Goal: Information Seeking & Learning: Check status

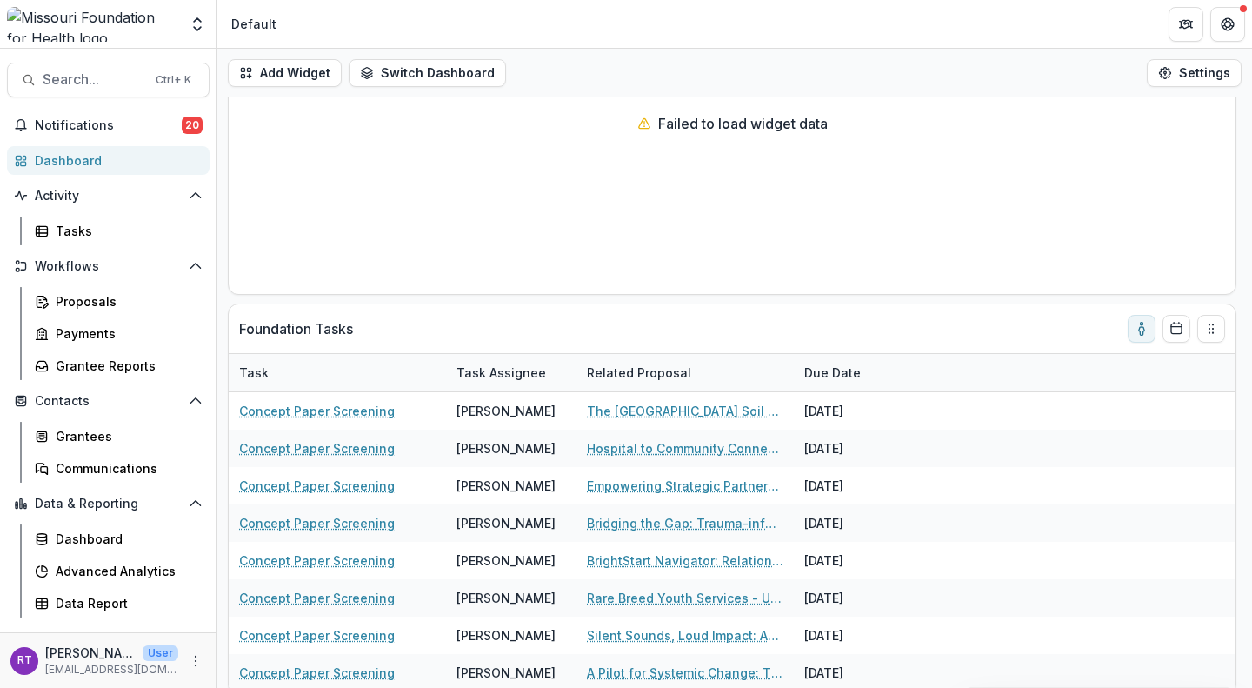
scroll to position [187, 0]
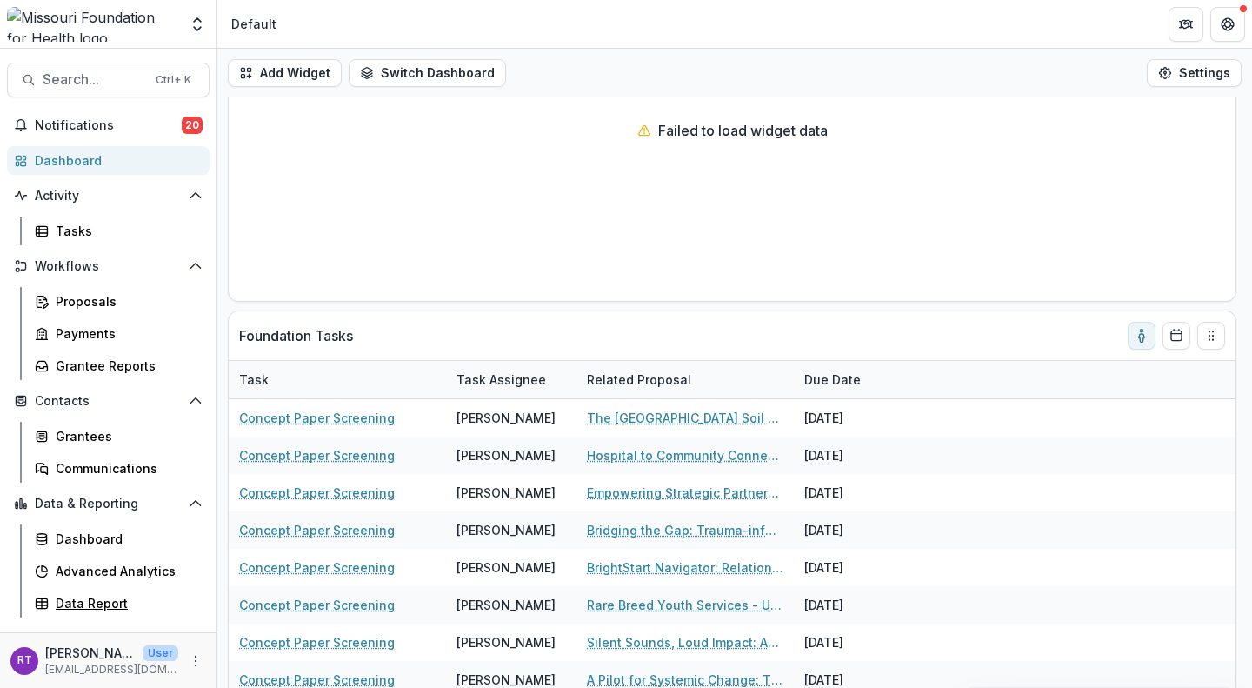
click at [118, 601] on div "Data Report" at bounding box center [126, 603] width 140 height 18
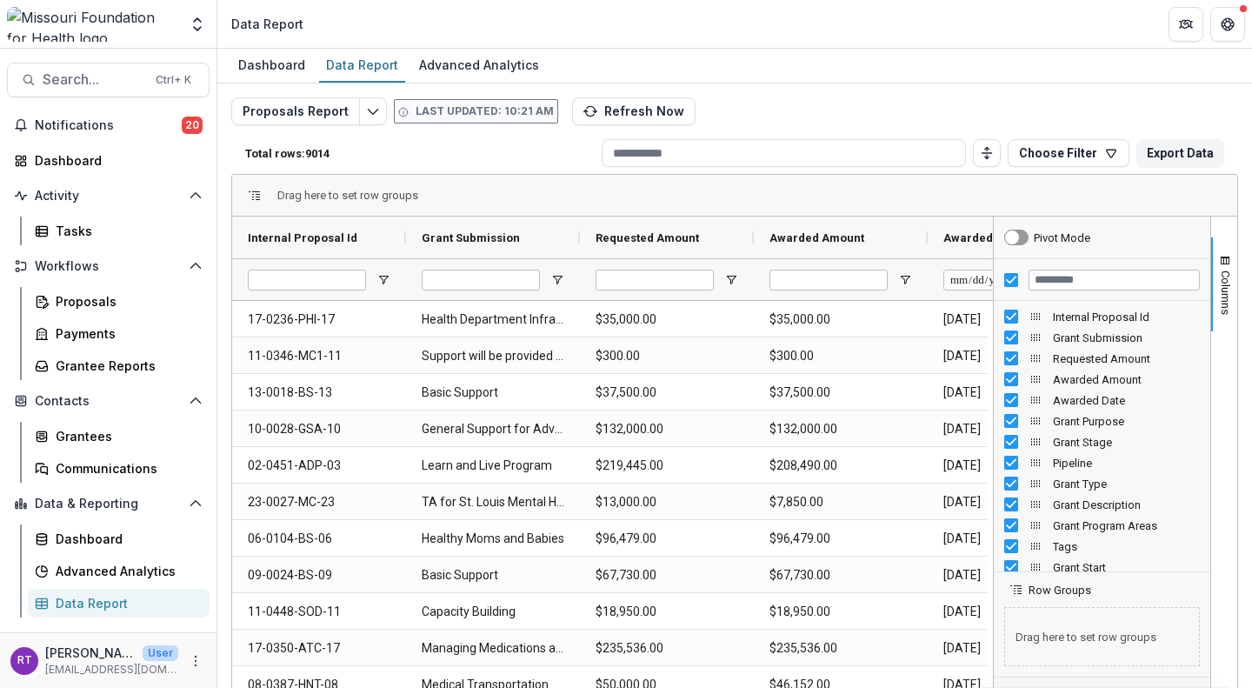
click at [1079, 101] on div "Proposals Report Last updated: 10:21 AM Refresh Now Total rows: 9014 Choose Fil…" at bounding box center [734, 418] width 1006 height 643
click at [117, 96] on button "Search... Ctrl + K" at bounding box center [108, 80] width 203 height 35
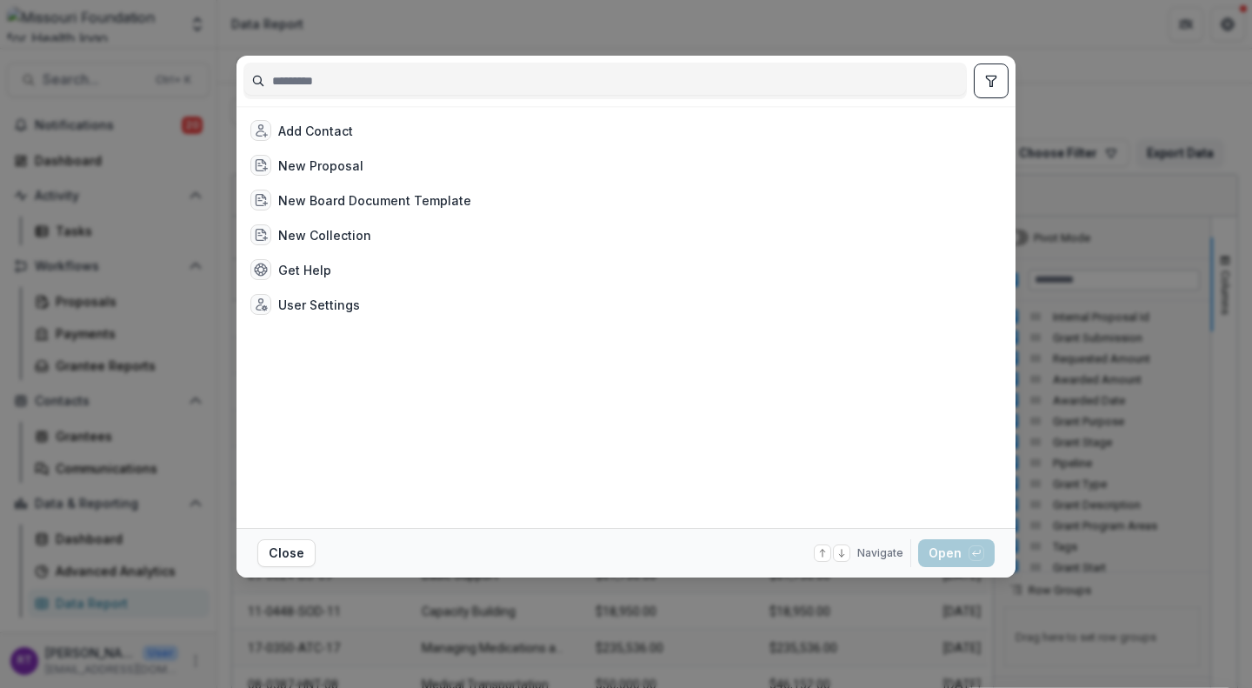
type input "*"
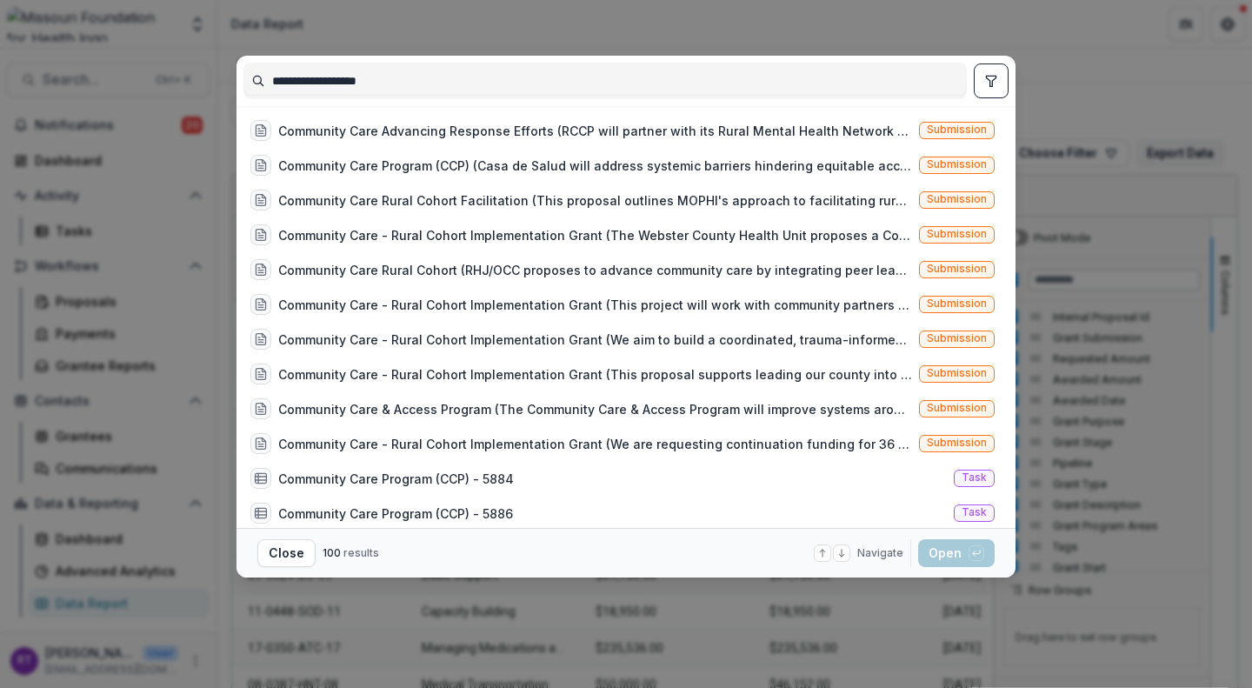
type input "**********"
click at [705, 168] on div "Community Care Program (CCP) (Casa de Salud will address systemic barriers hind…" at bounding box center [595, 165] width 634 height 18
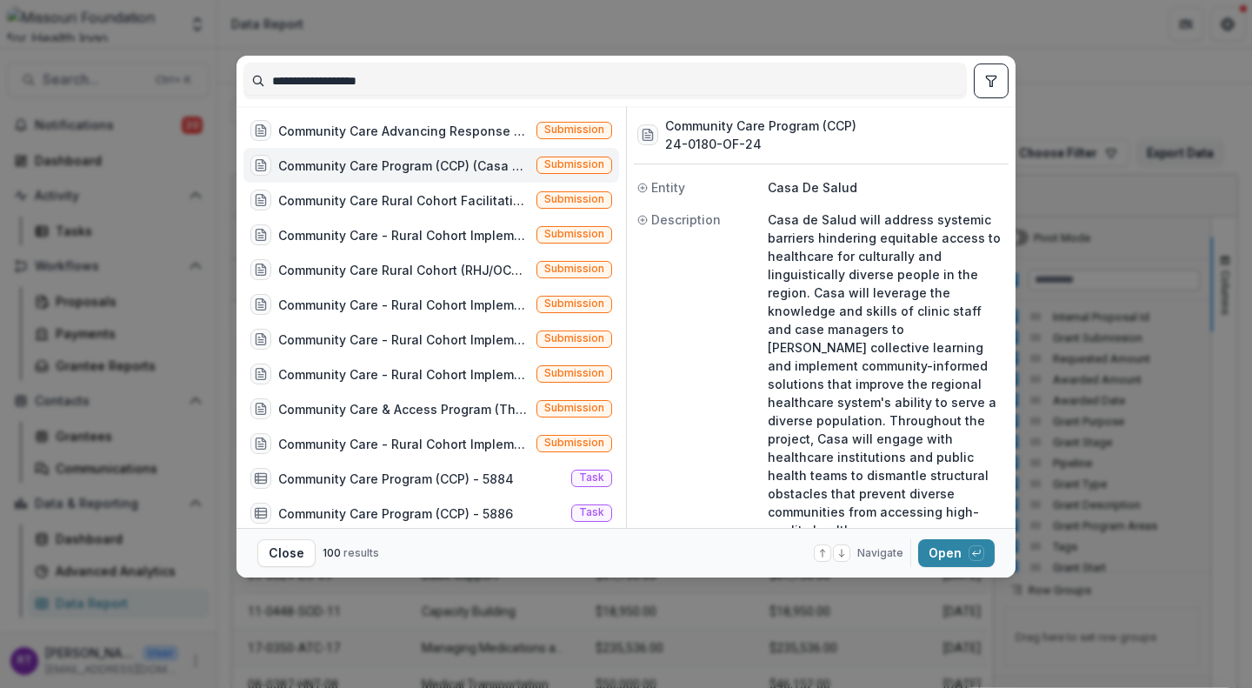
click at [960, 555] on button "Open with enter key" at bounding box center [956, 553] width 76 height 28
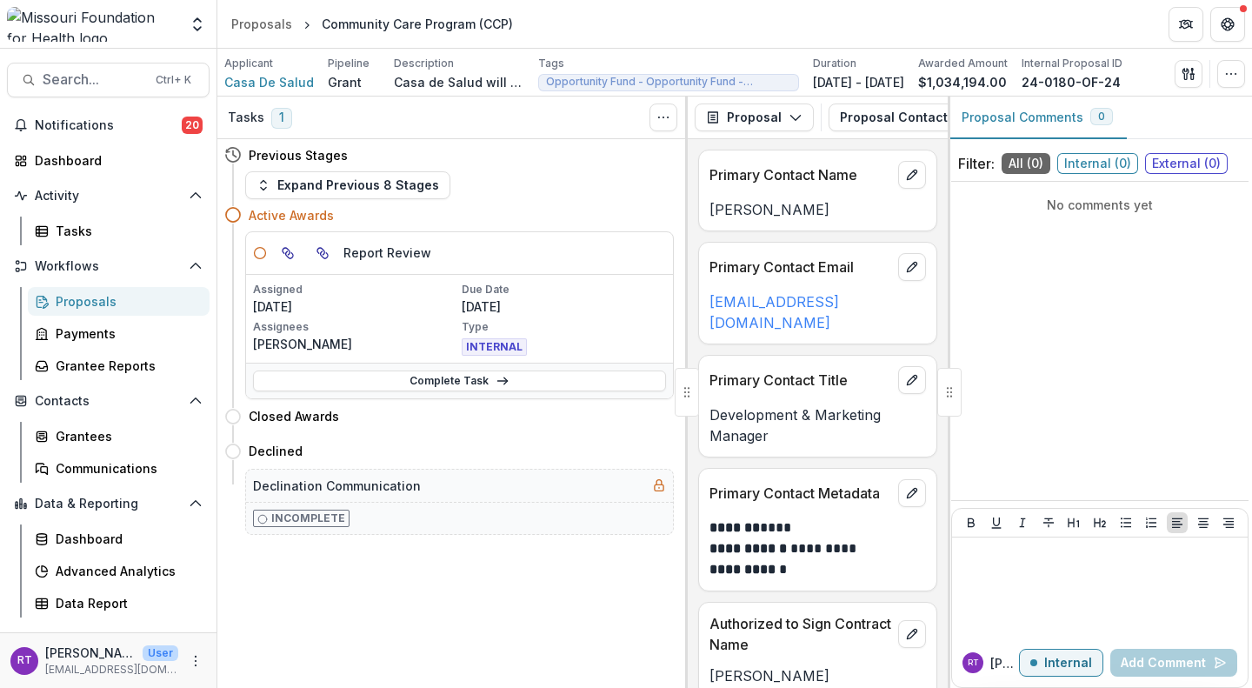
click at [780, 114] on button "Proposal" at bounding box center [753, 117] width 119 height 28
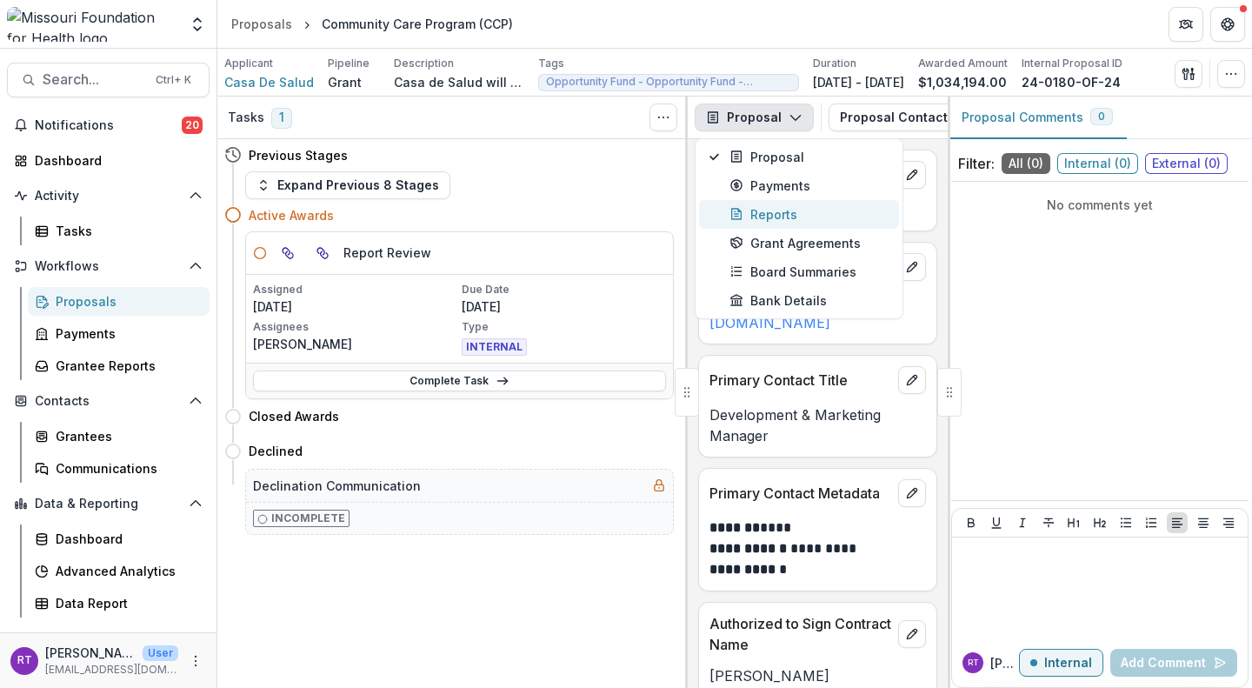
click at [792, 220] on div "Reports" at bounding box center [808, 214] width 159 height 18
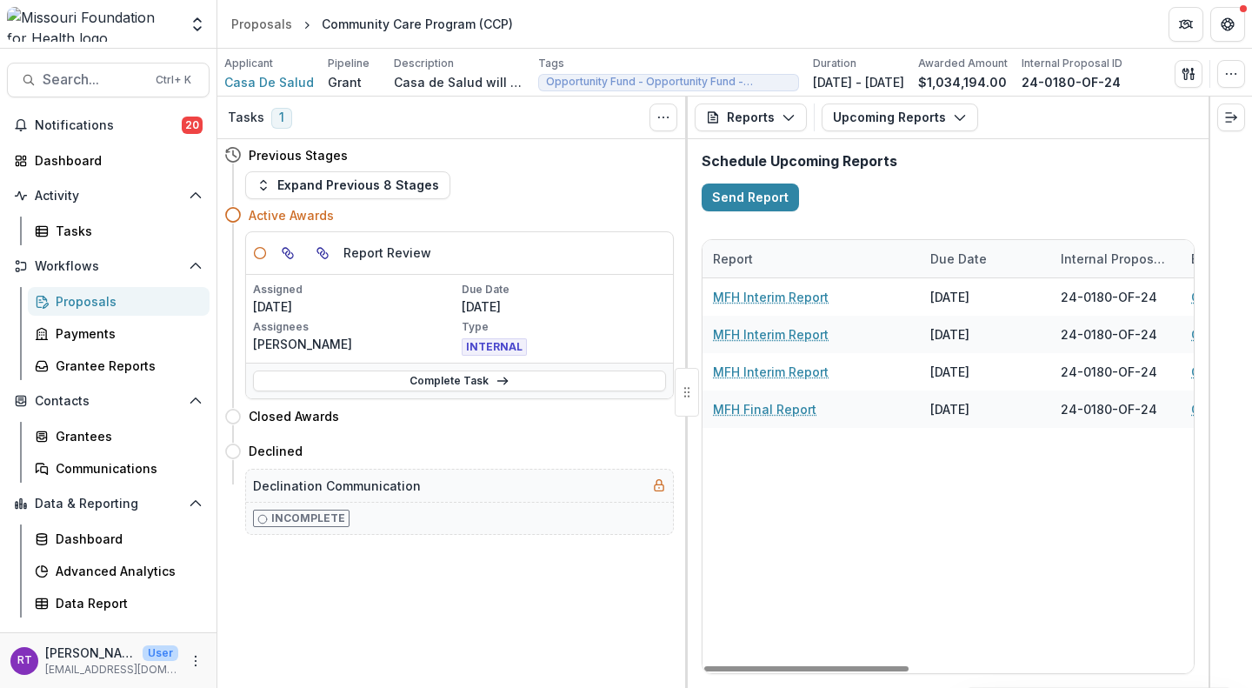
click at [926, 116] on button "Upcoming Reports" at bounding box center [899, 117] width 156 height 28
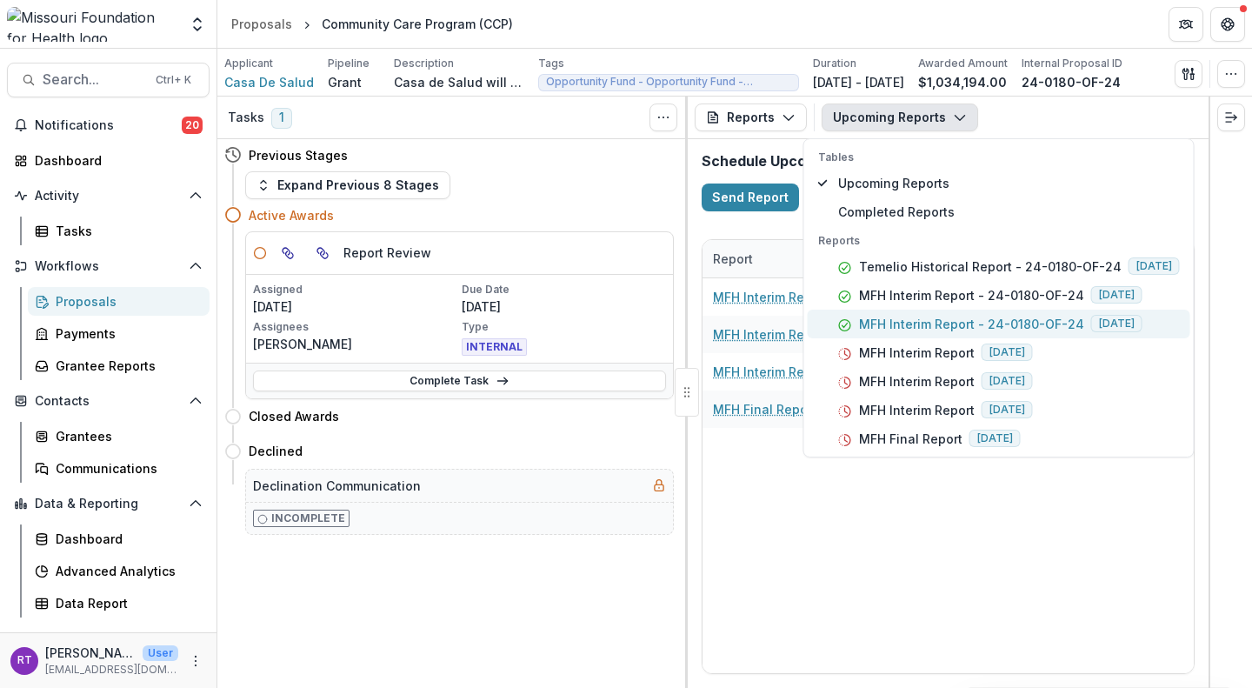
click at [964, 316] on p "MFH Interim Report - 24-0180-OF-24" at bounding box center [971, 324] width 225 height 18
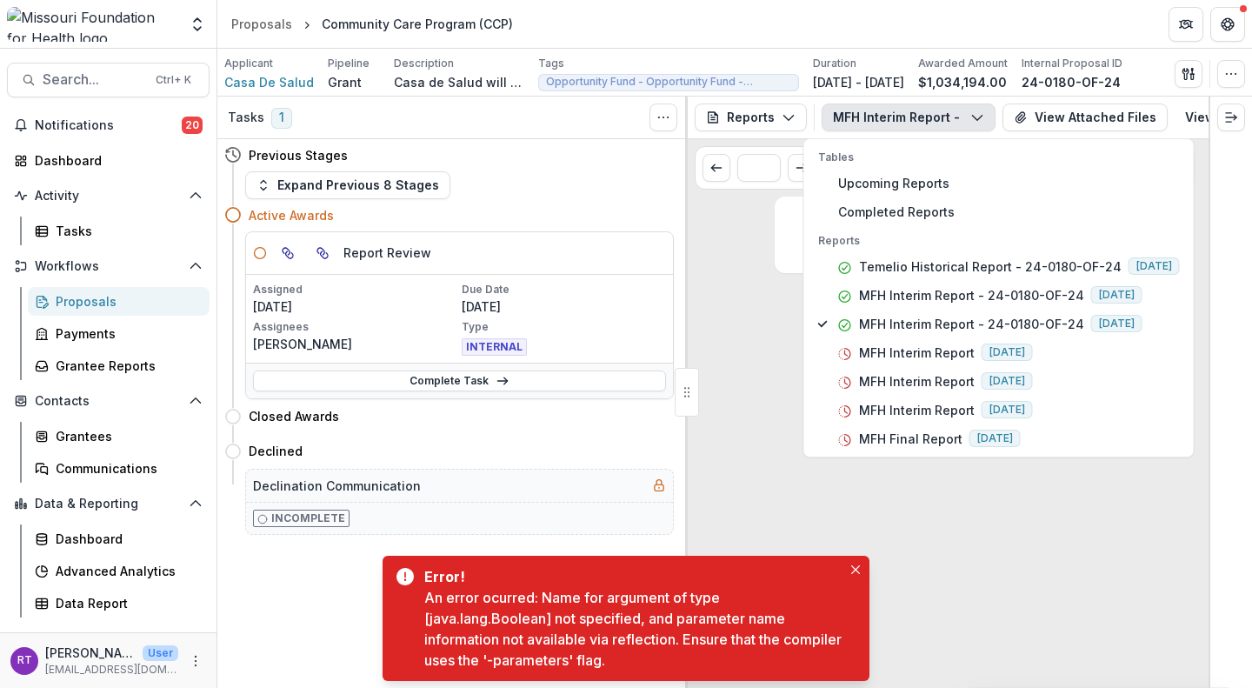
click at [1078, 109] on button "View Attached Files" at bounding box center [1084, 117] width 165 height 28
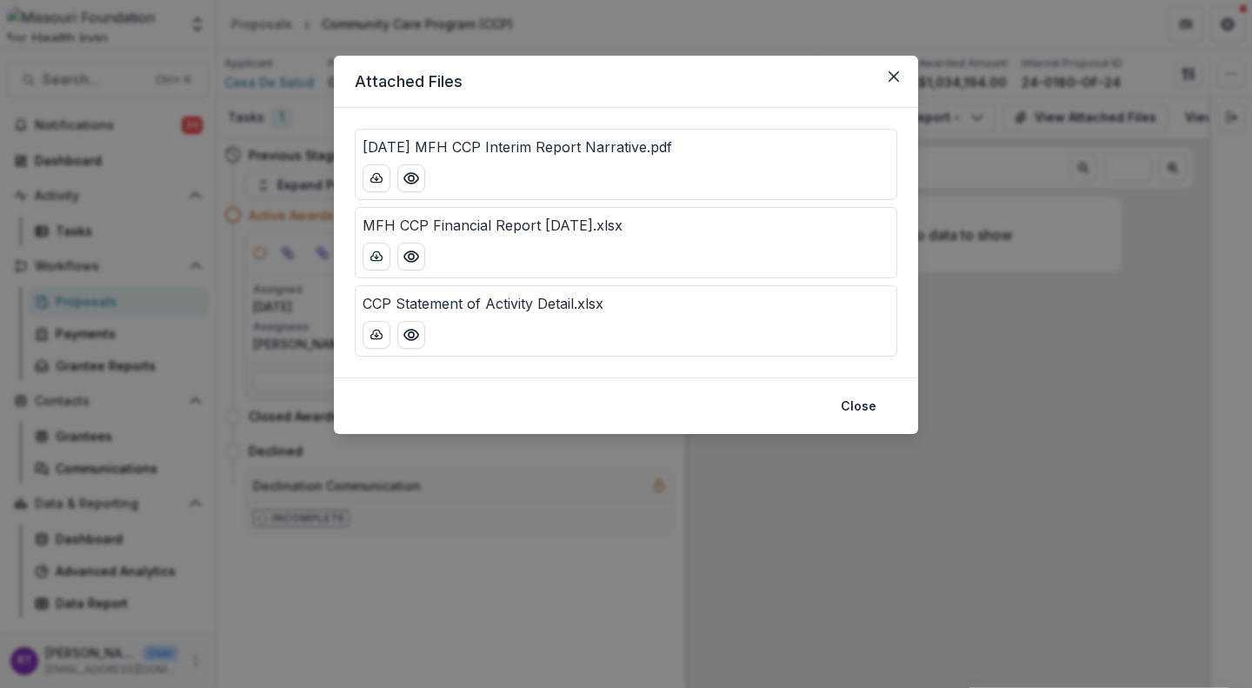
click at [415, 180] on icon "Preview 8.15.25 MFH CCP Interim Report Narrative.pdf" at bounding box center [410, 177] width 17 height 17
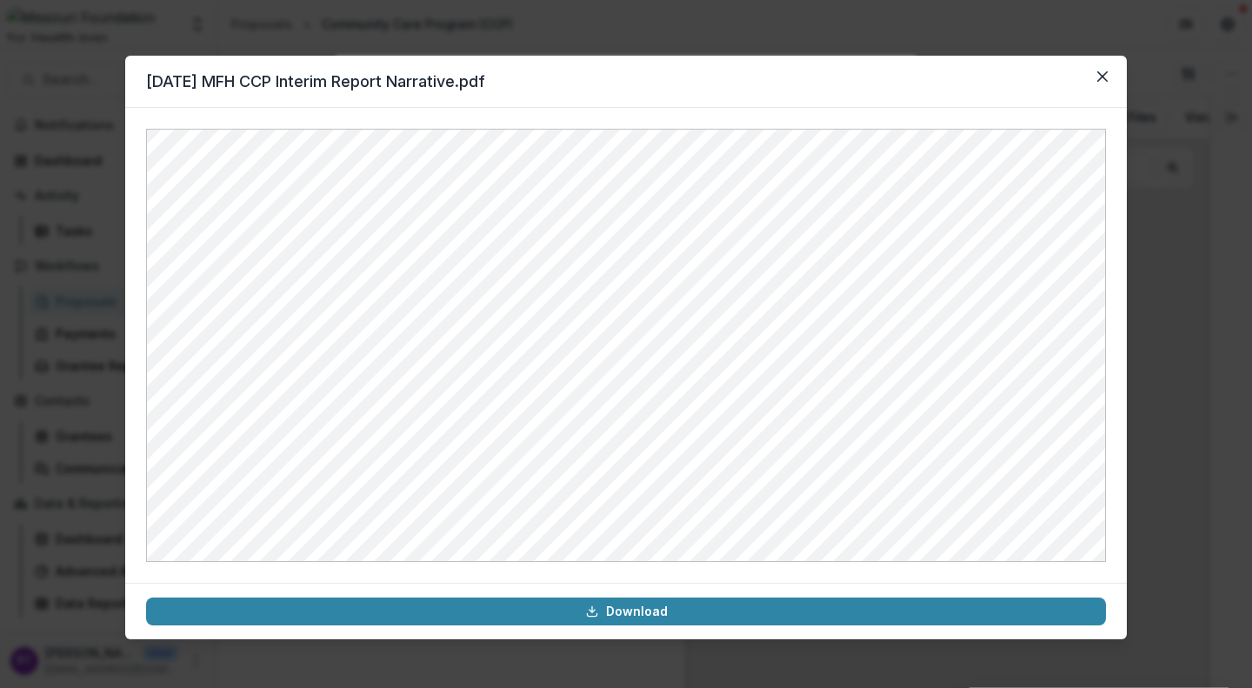
click at [1102, 76] on icon "Close" at bounding box center [1102, 76] width 10 height 10
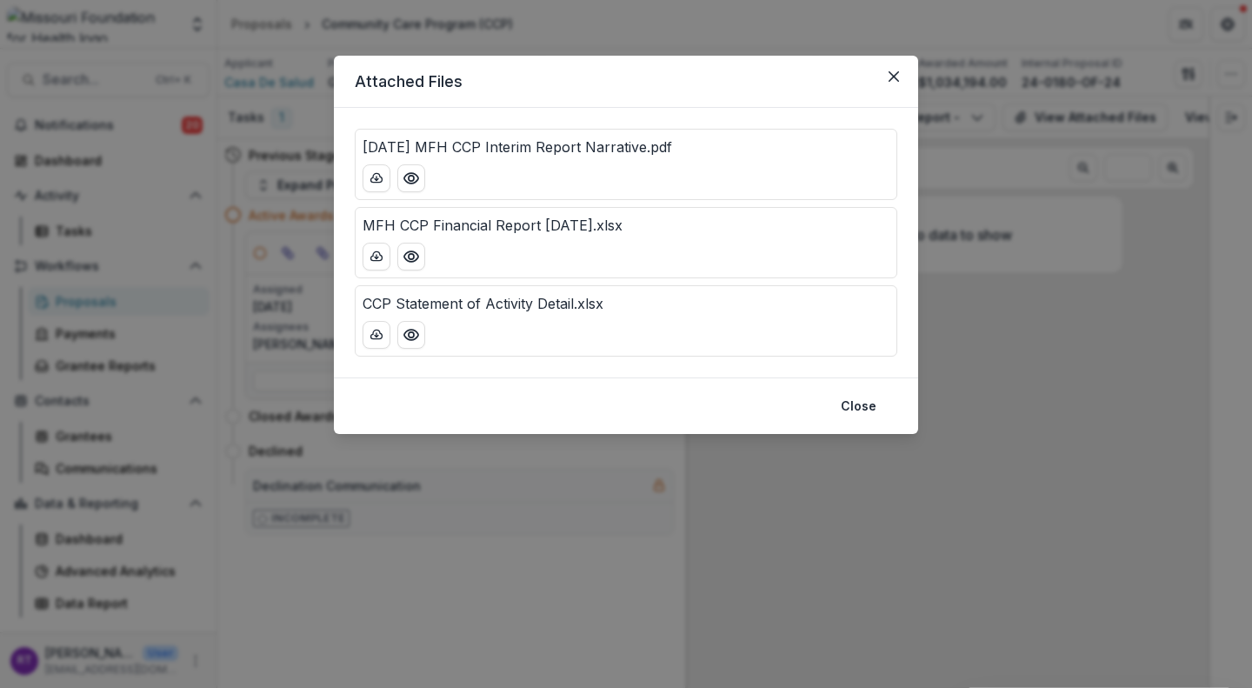
click at [893, 83] on button "Close" at bounding box center [894, 77] width 28 height 28
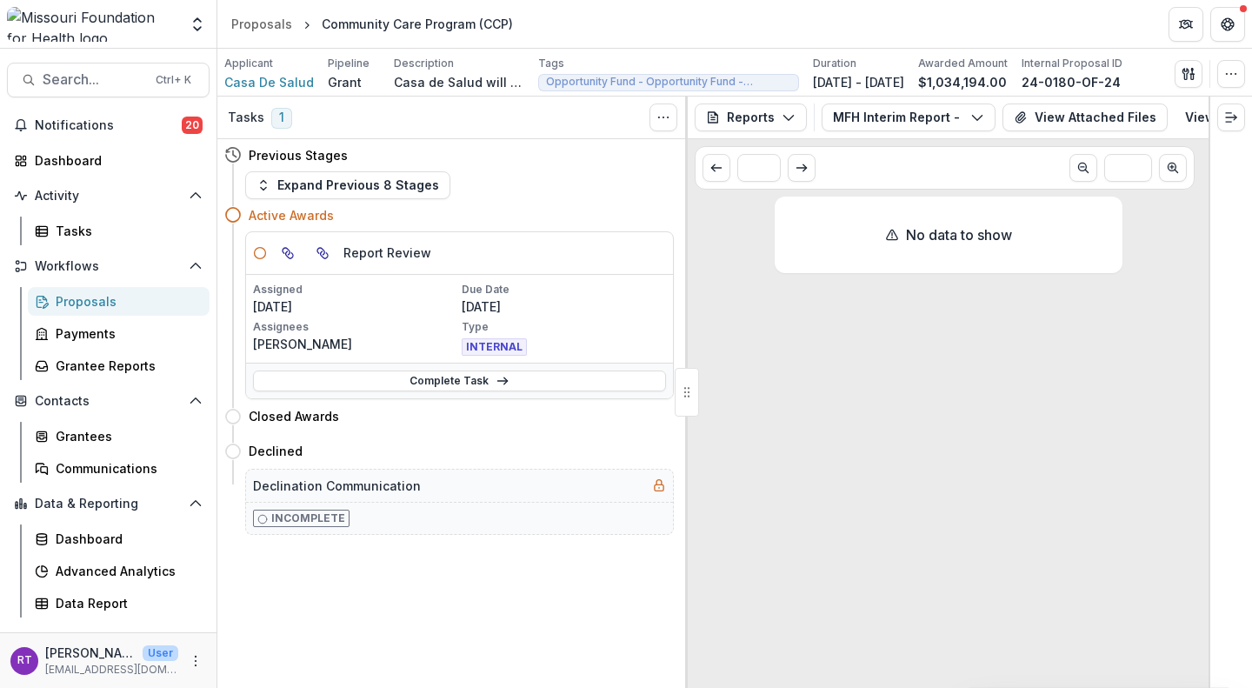
click at [953, 116] on button "MFH Interim Report - 24-0180-OF-24" at bounding box center [908, 117] width 174 height 28
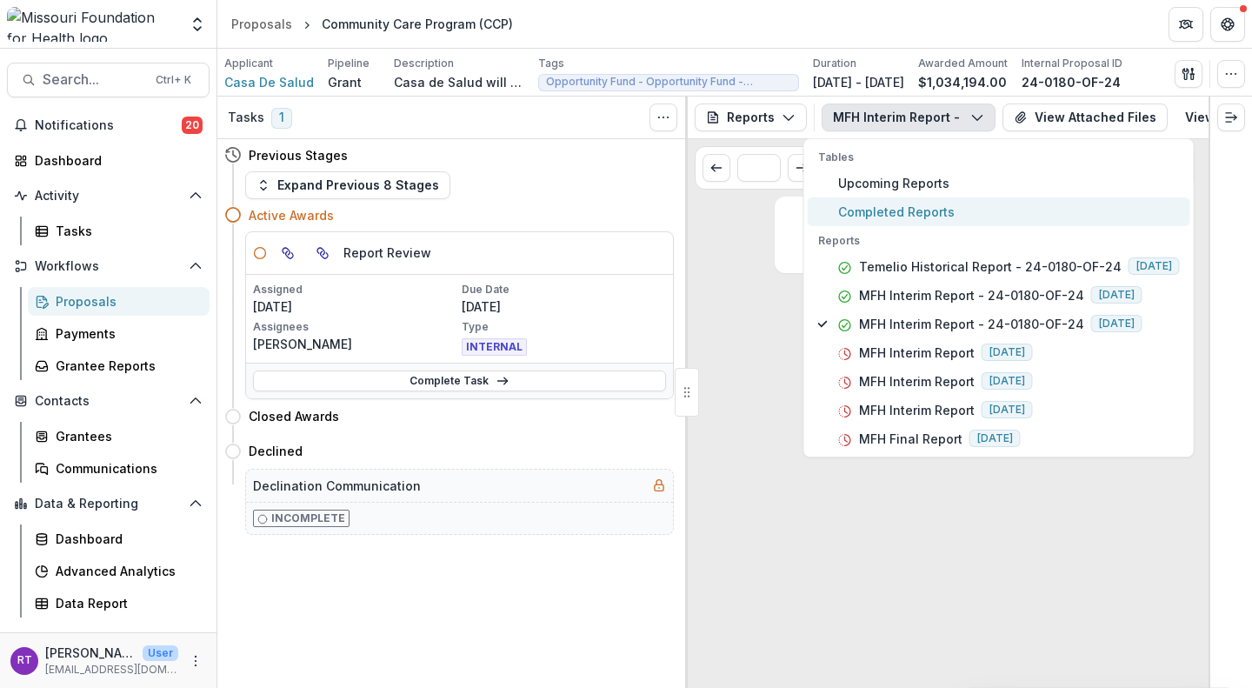
click at [900, 209] on span "Completed Reports" at bounding box center [1009, 212] width 342 height 18
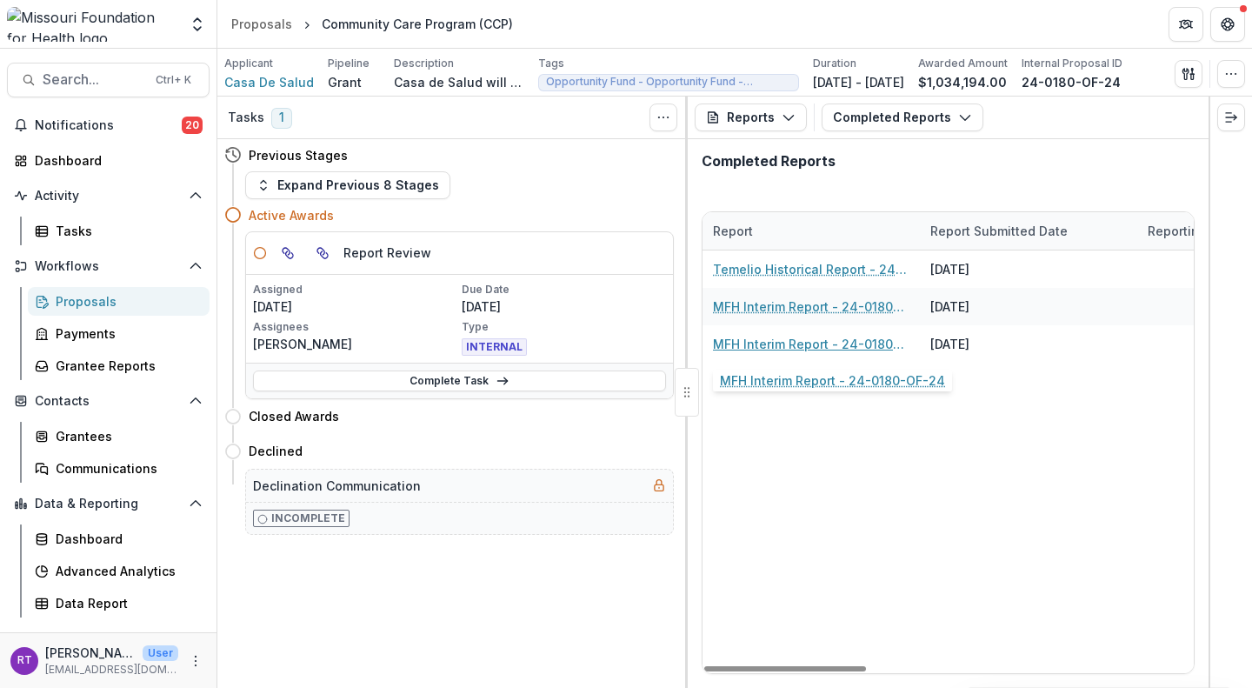
click at [800, 349] on link "MFH Interim Report - 24-0180-OF-24" at bounding box center [811, 344] width 196 height 18
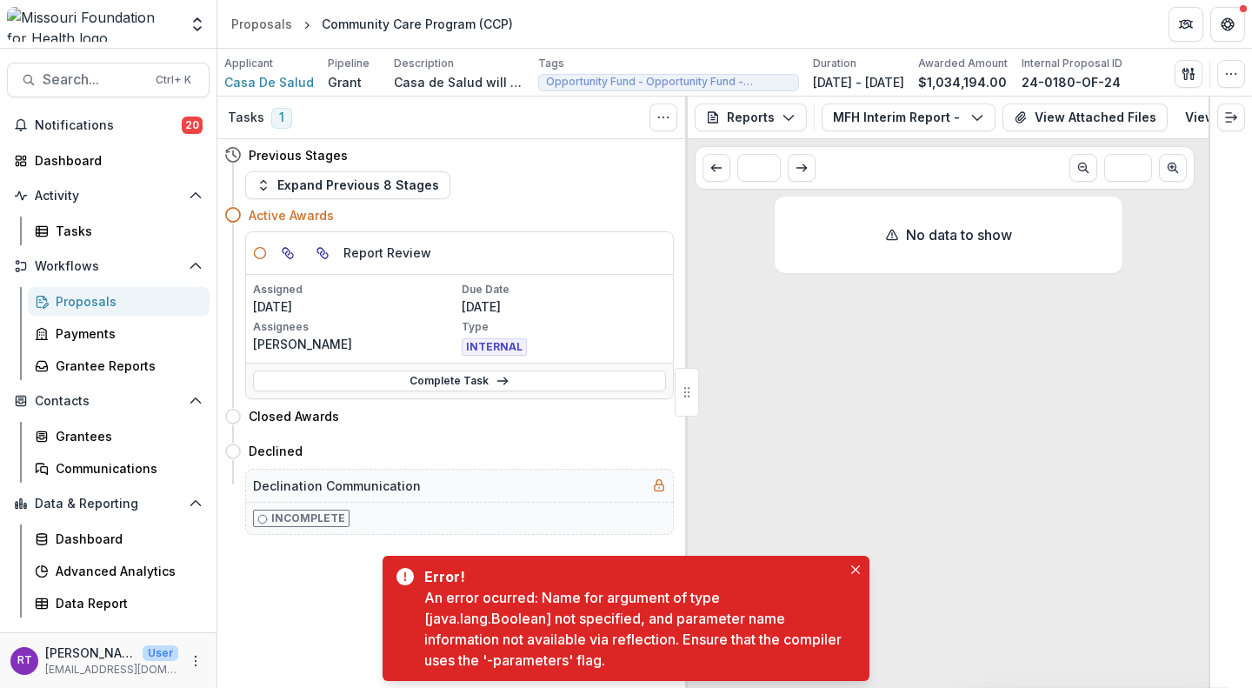
click at [1081, 118] on button "View Attached Files" at bounding box center [1084, 117] width 165 height 28
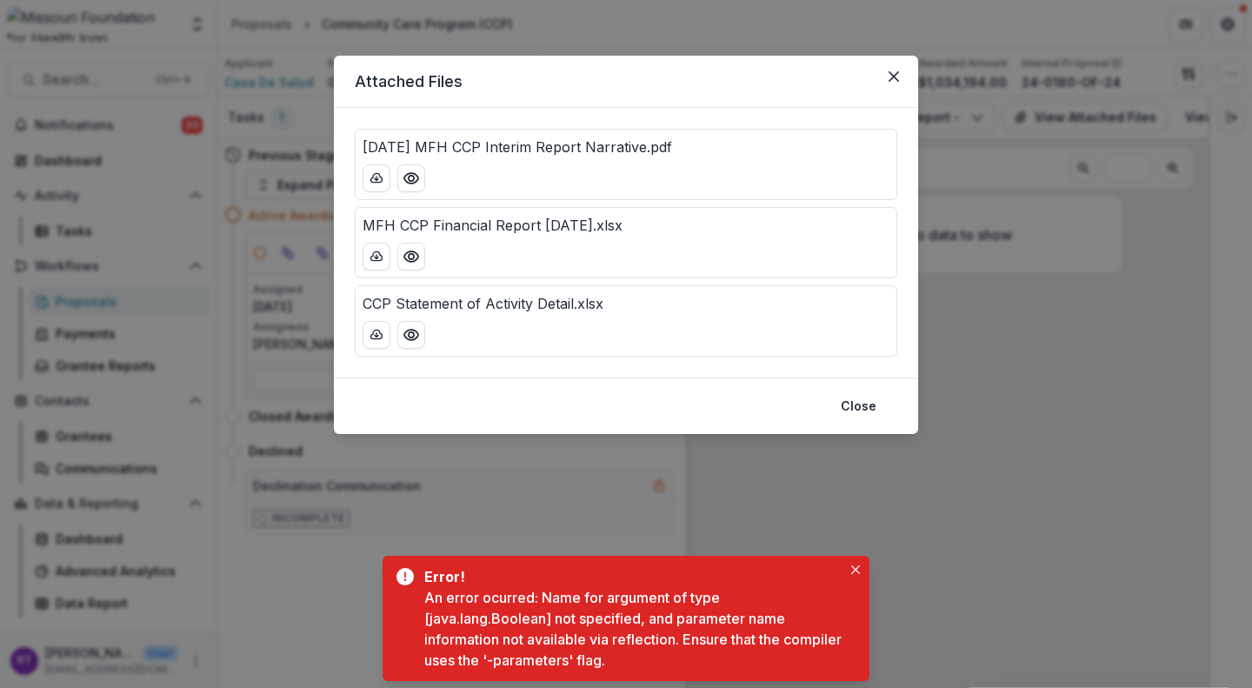
click at [885, 80] on button "Close" at bounding box center [894, 77] width 28 height 28
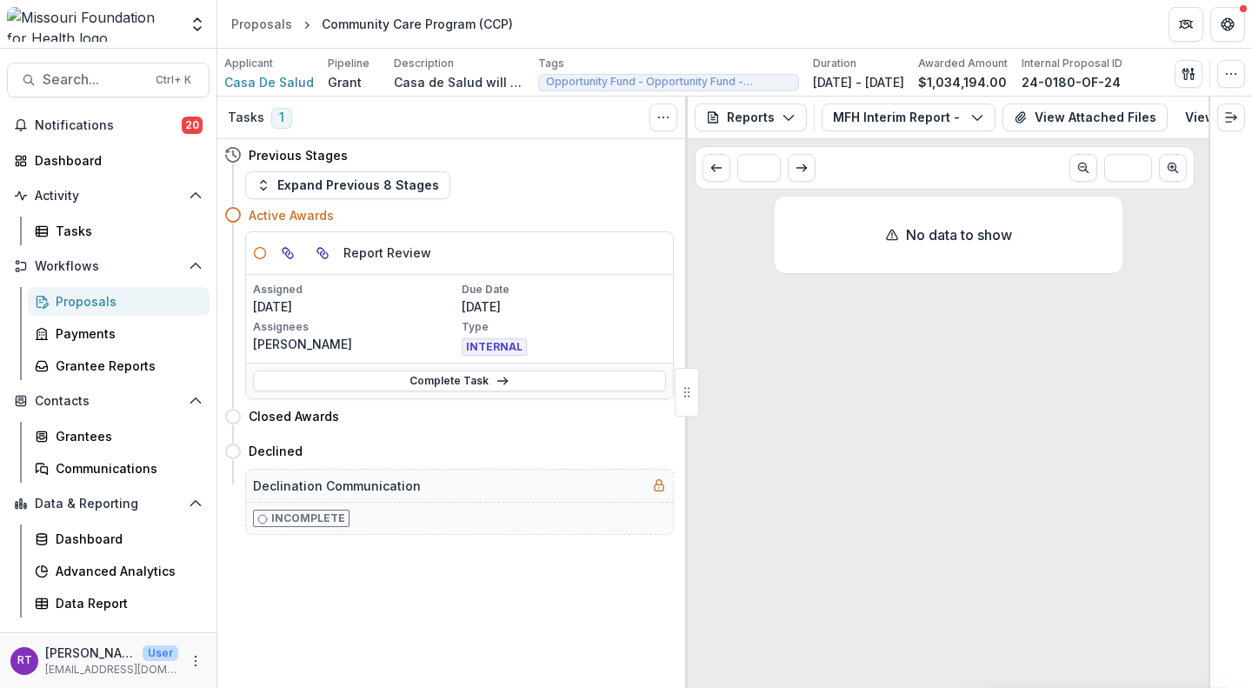
click at [1076, 116] on button "View Attached Files" at bounding box center [1084, 117] width 165 height 28
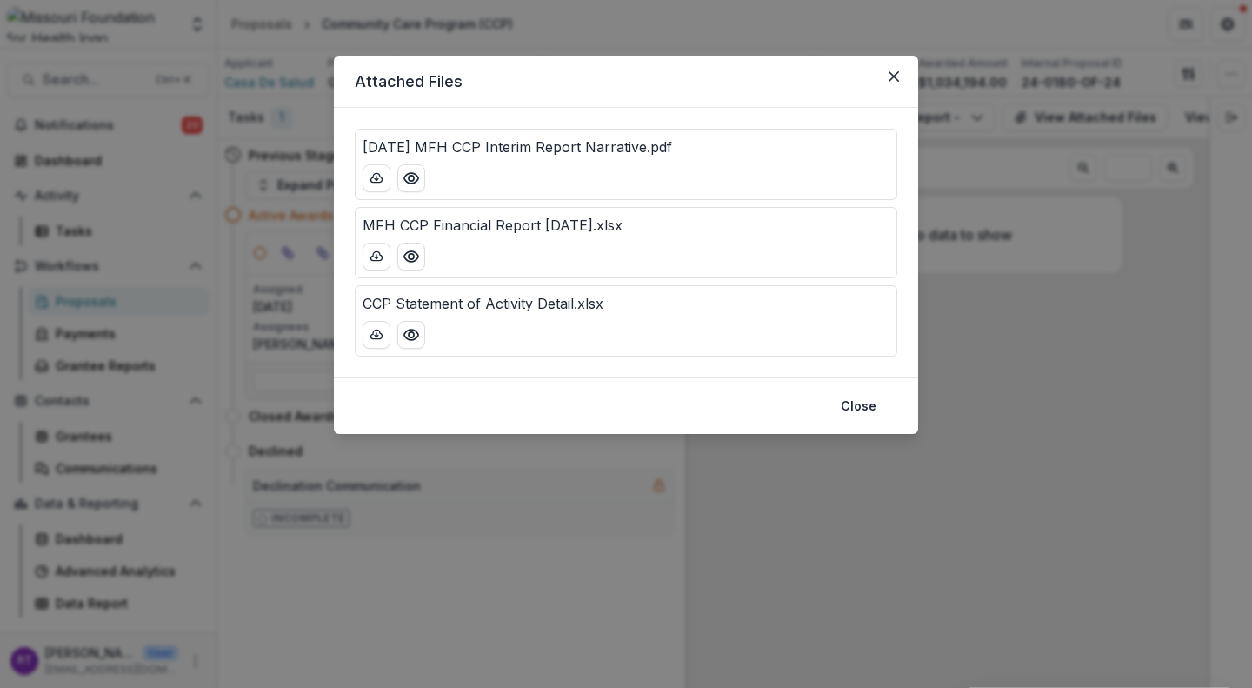
click at [402, 173] on button "Preview 8.15.25 MFH CCP Interim Report Narrative.pdf" at bounding box center [411, 178] width 28 height 28
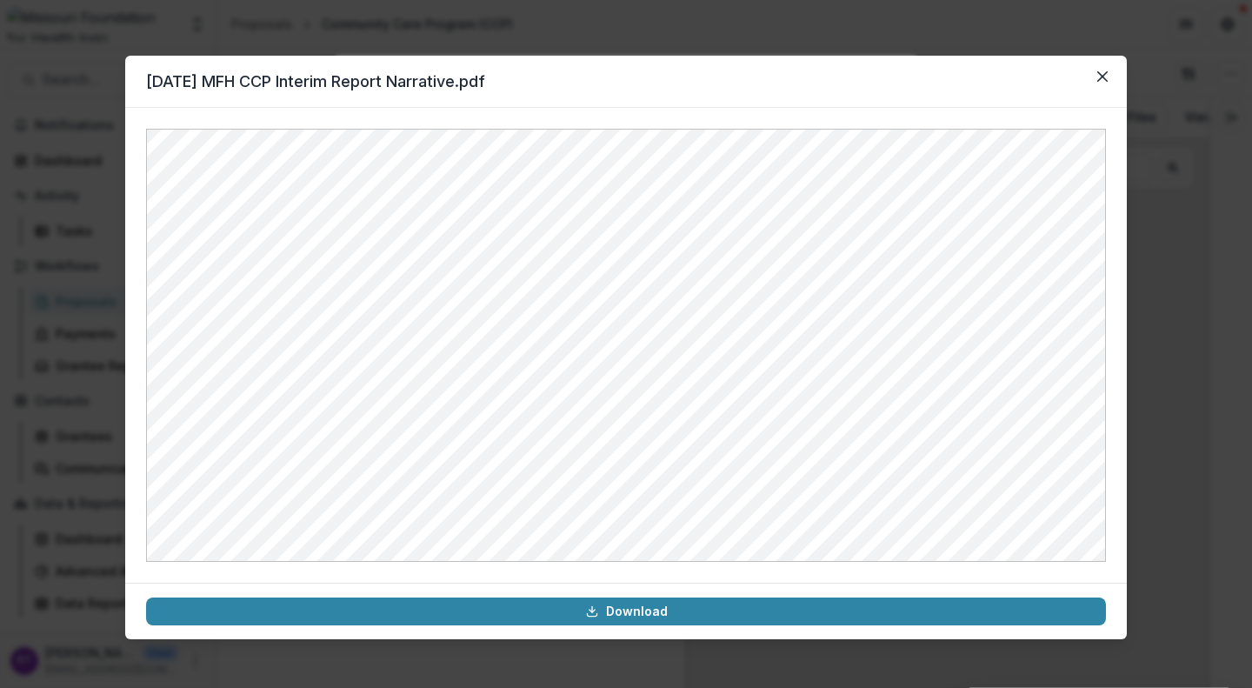
click at [1100, 84] on button "Close" at bounding box center [1102, 77] width 28 height 28
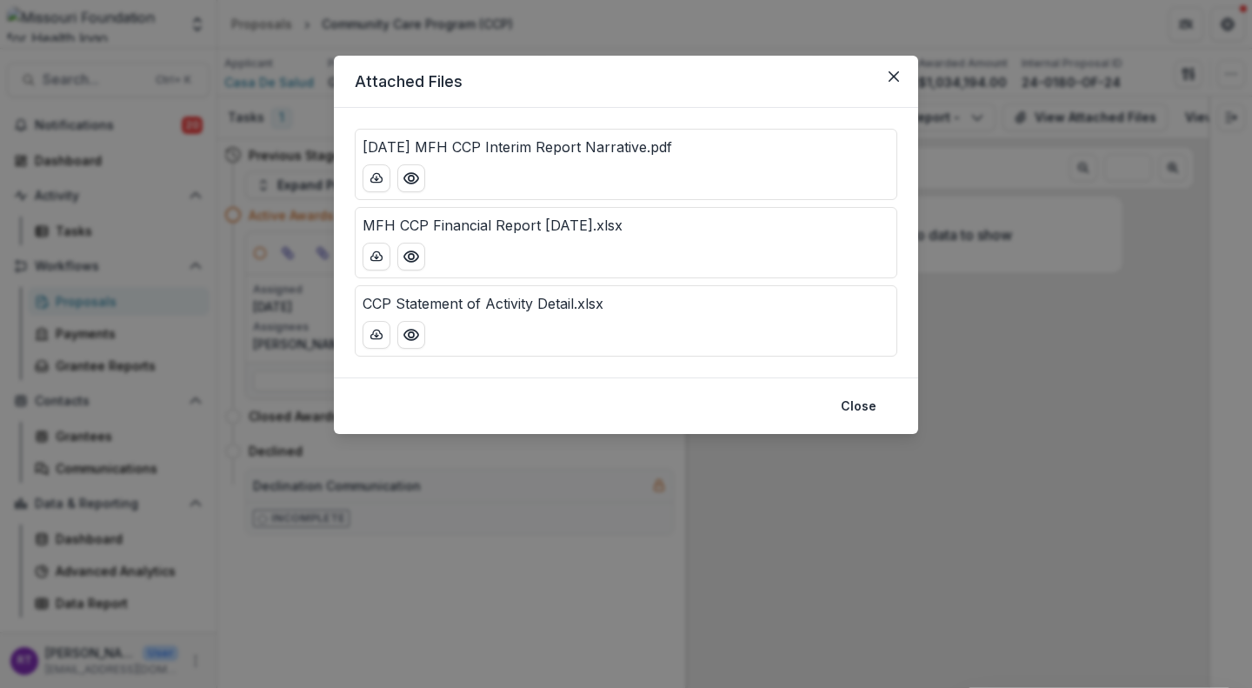
click at [895, 74] on icon "Close" at bounding box center [893, 76] width 10 height 10
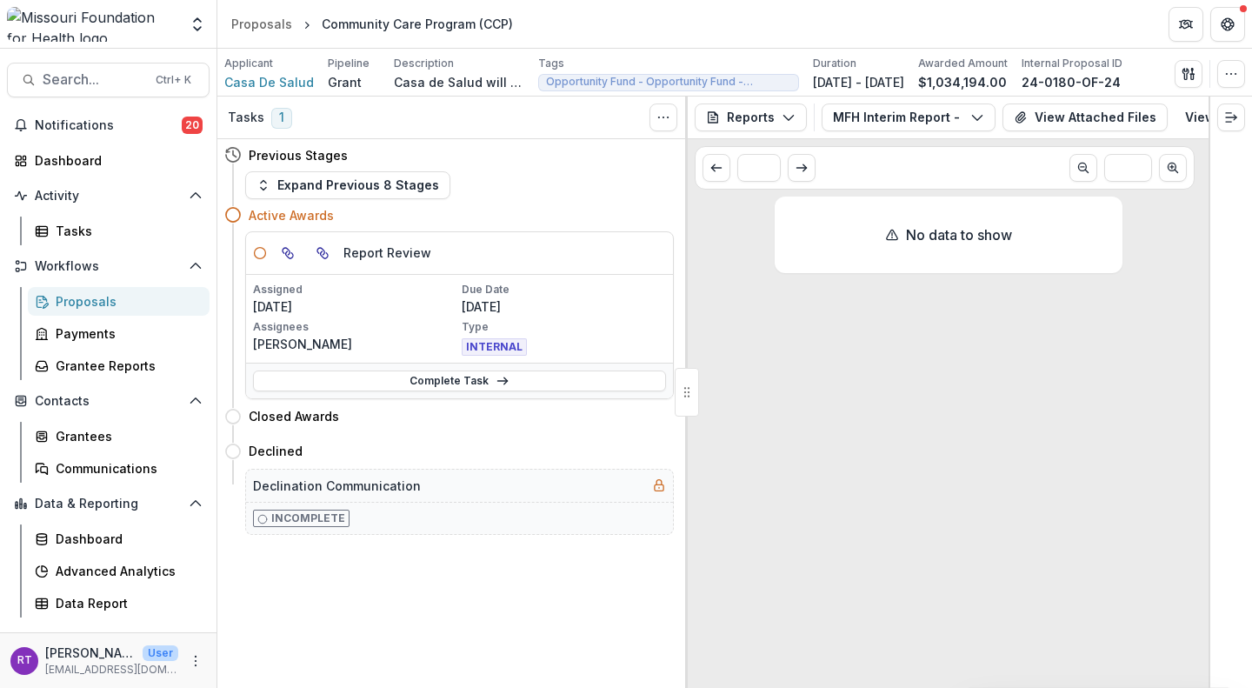
click at [1125, 116] on button "View Attached Files" at bounding box center [1084, 117] width 165 height 28
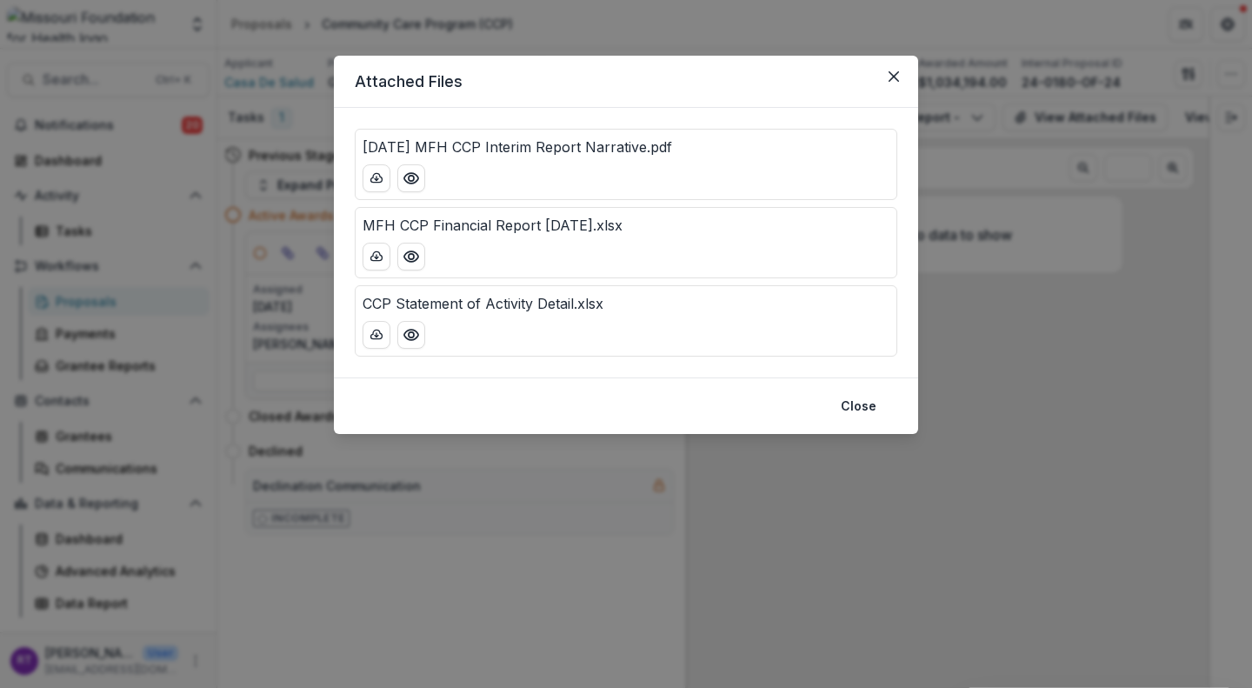
click at [402, 183] on button "Preview 8.15.25 MFH CCP Interim Report Narrative.pdf" at bounding box center [411, 178] width 28 height 28
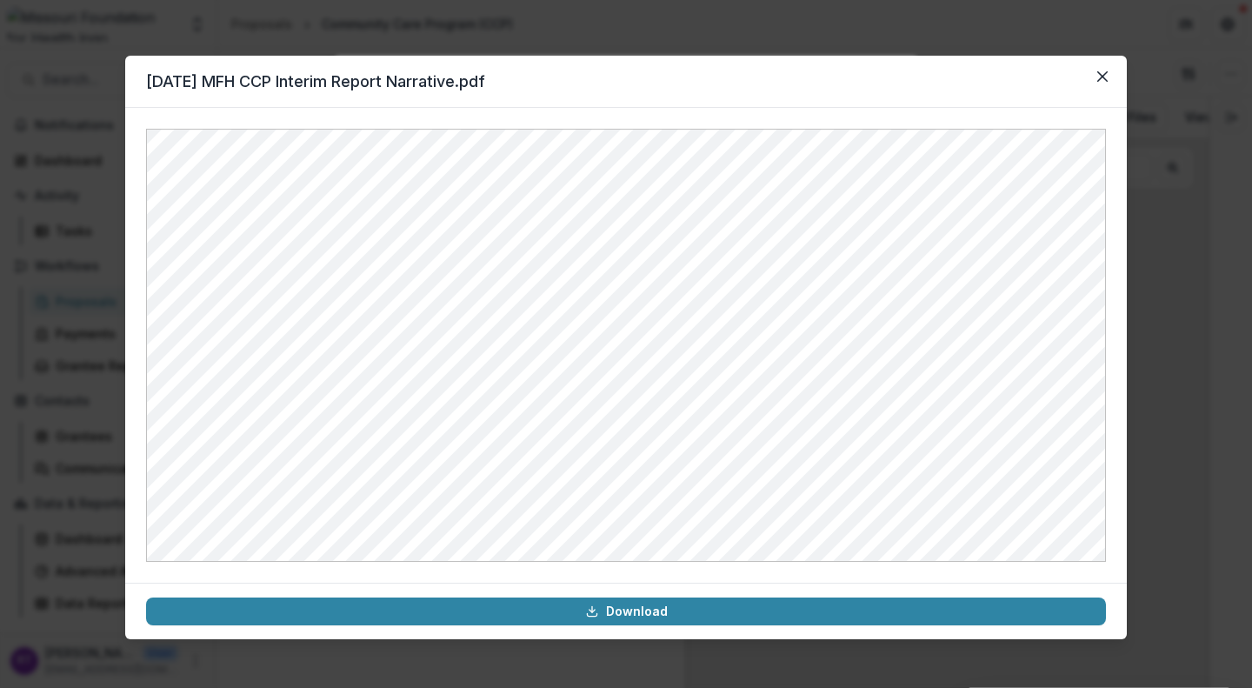
click at [1095, 81] on button "Close" at bounding box center [1102, 77] width 28 height 28
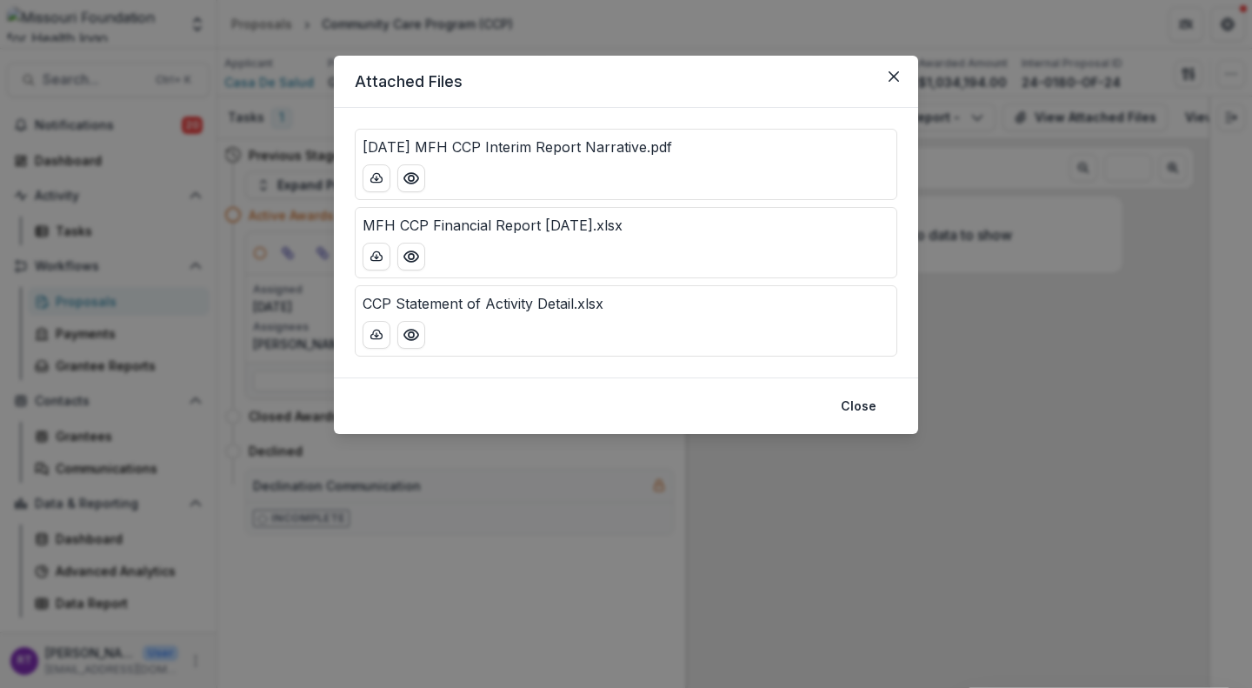
click at [895, 71] on icon "Close" at bounding box center [893, 76] width 10 height 10
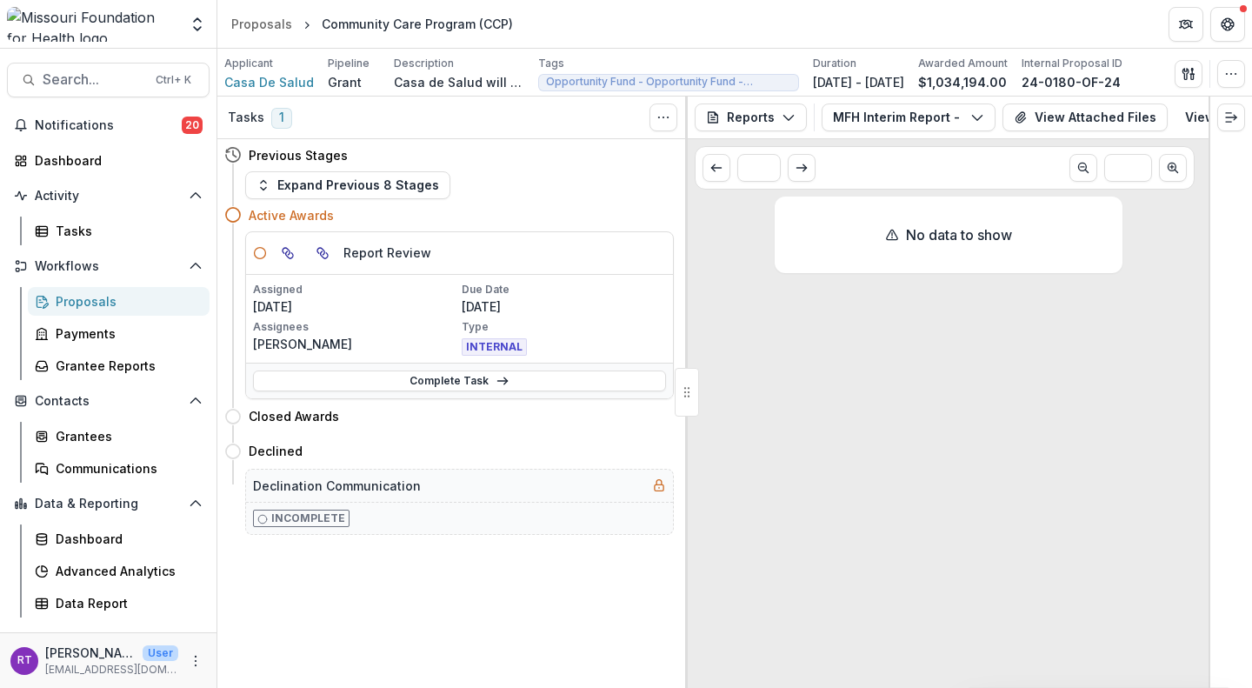
click at [93, 87] on span "Search..." at bounding box center [94, 79] width 103 height 17
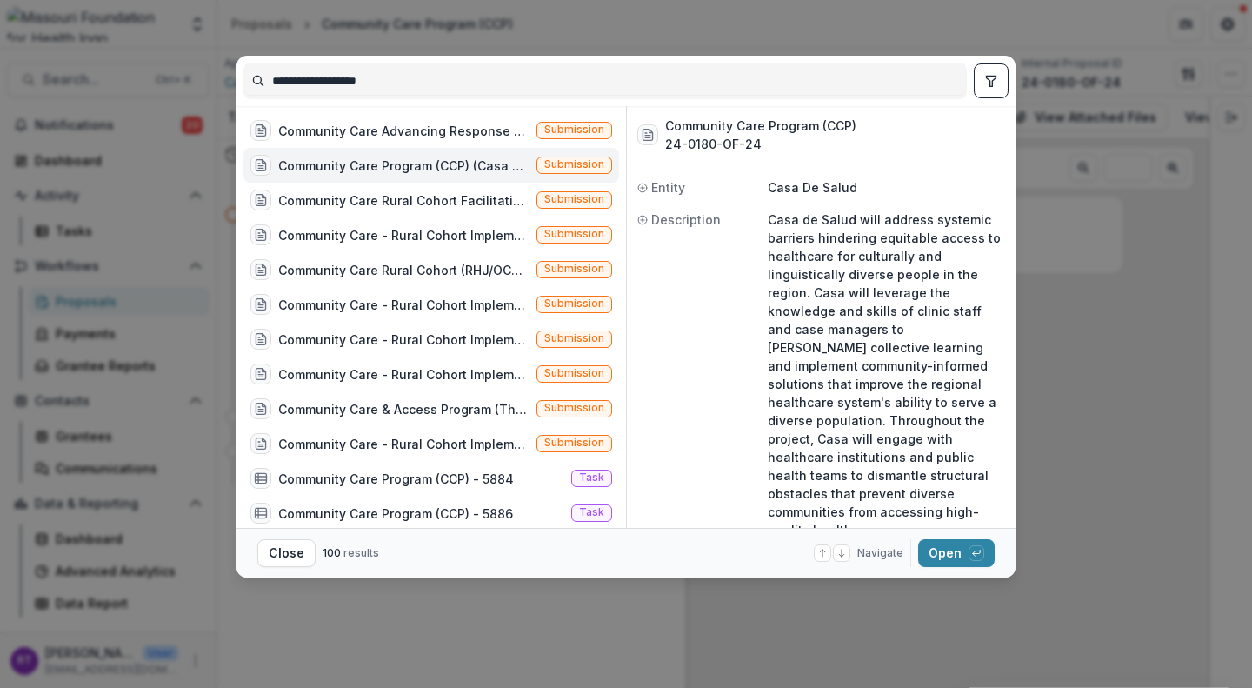
drag, startPoint x: 415, startPoint y: 71, endPoint x: 236, endPoint y: 54, distance: 179.9
click at [236, 54] on div "**********" at bounding box center [626, 344] width 1252 height 688
type input "*"
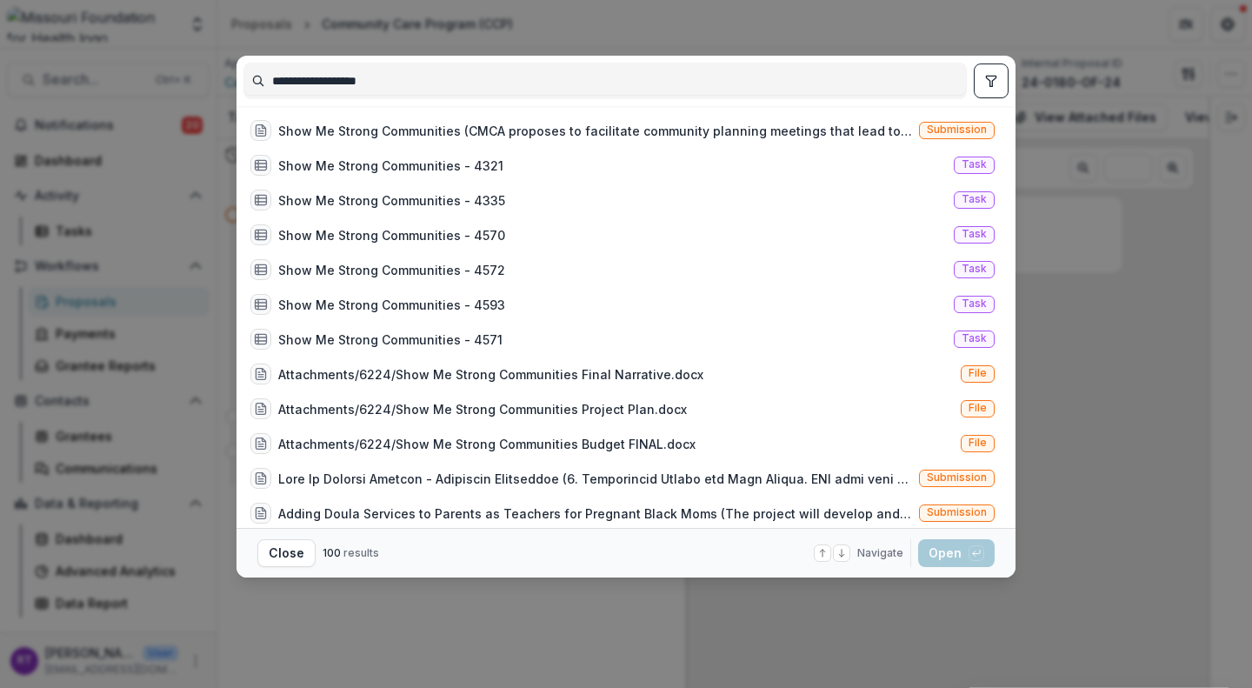
type input "**********"
click at [830, 142] on div "Show Me Strong Communities (CMCA proposes to facilitate community planning meet…" at bounding box center [622, 130] width 758 height 35
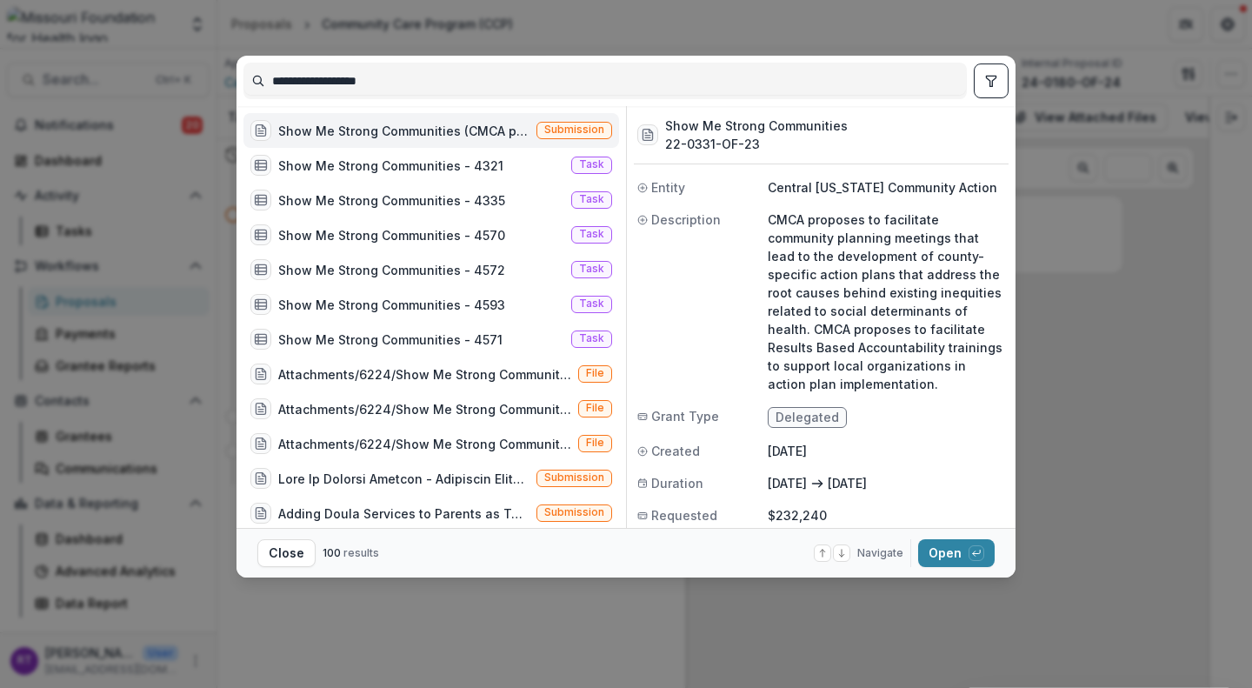
click at [971, 556] on icon "button" at bounding box center [976, 553] width 10 height 10
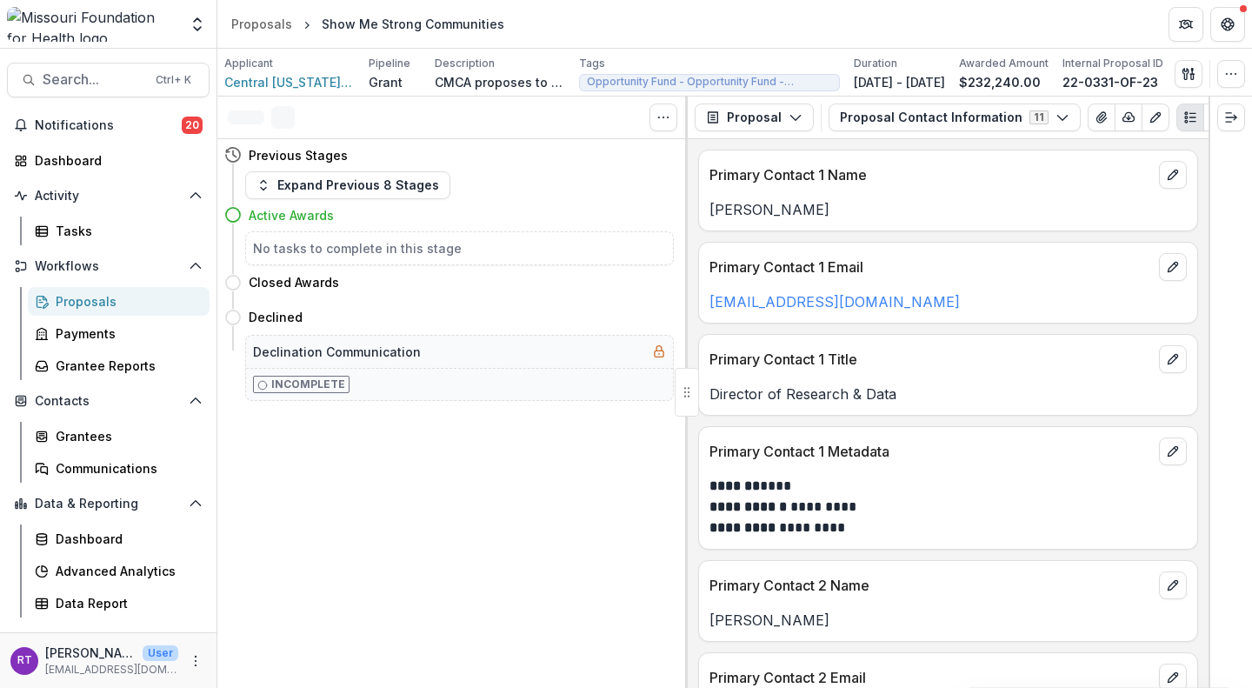
click at [788, 123] on icon "button" at bounding box center [795, 117] width 14 height 14
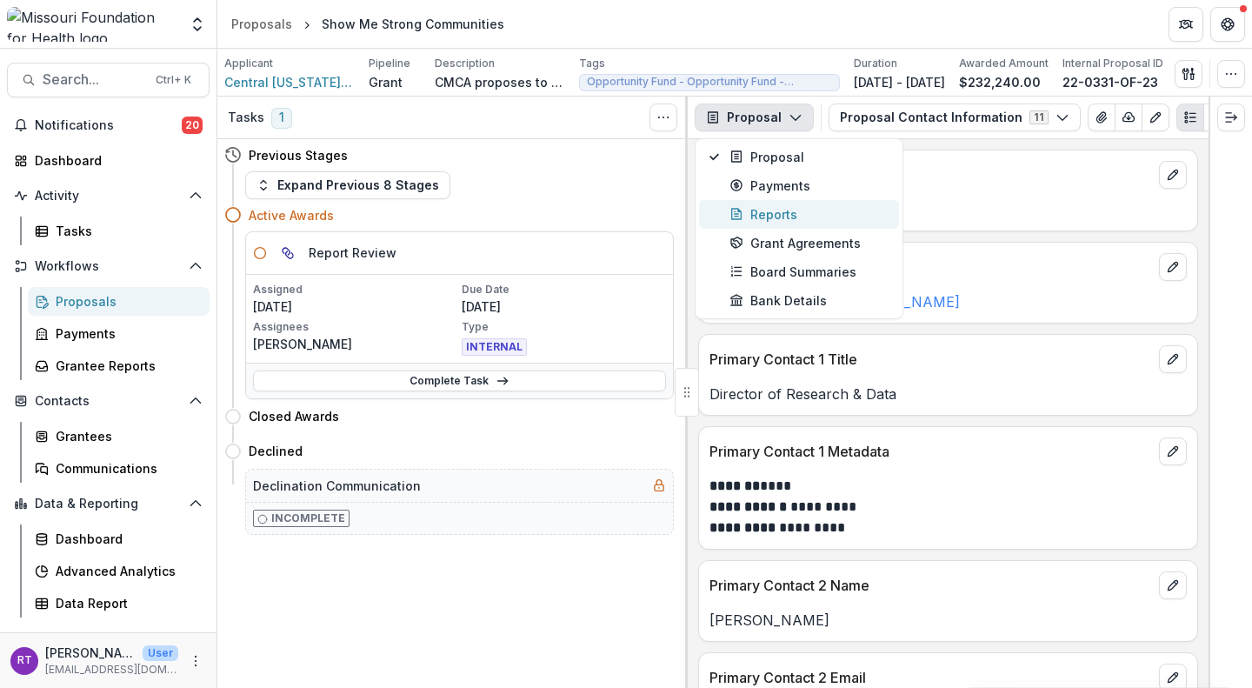
click at [792, 216] on div "Reports" at bounding box center [808, 214] width 159 height 18
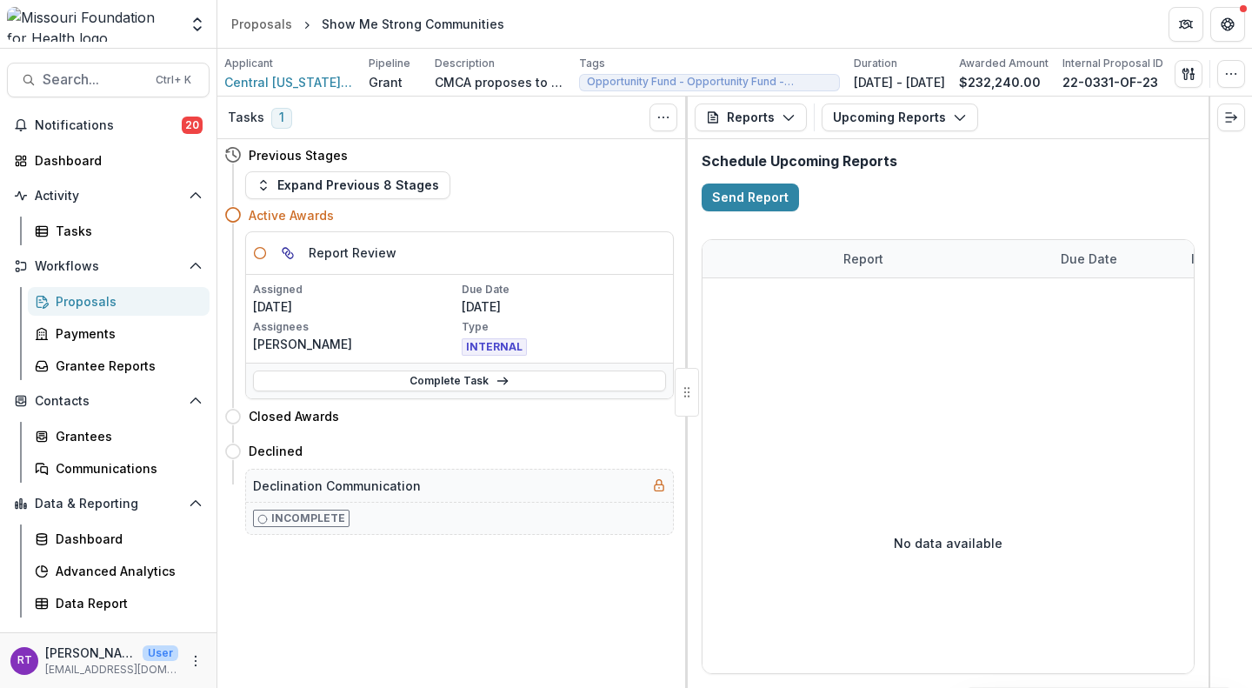
click at [941, 127] on button "Upcoming Reports" at bounding box center [899, 117] width 156 height 28
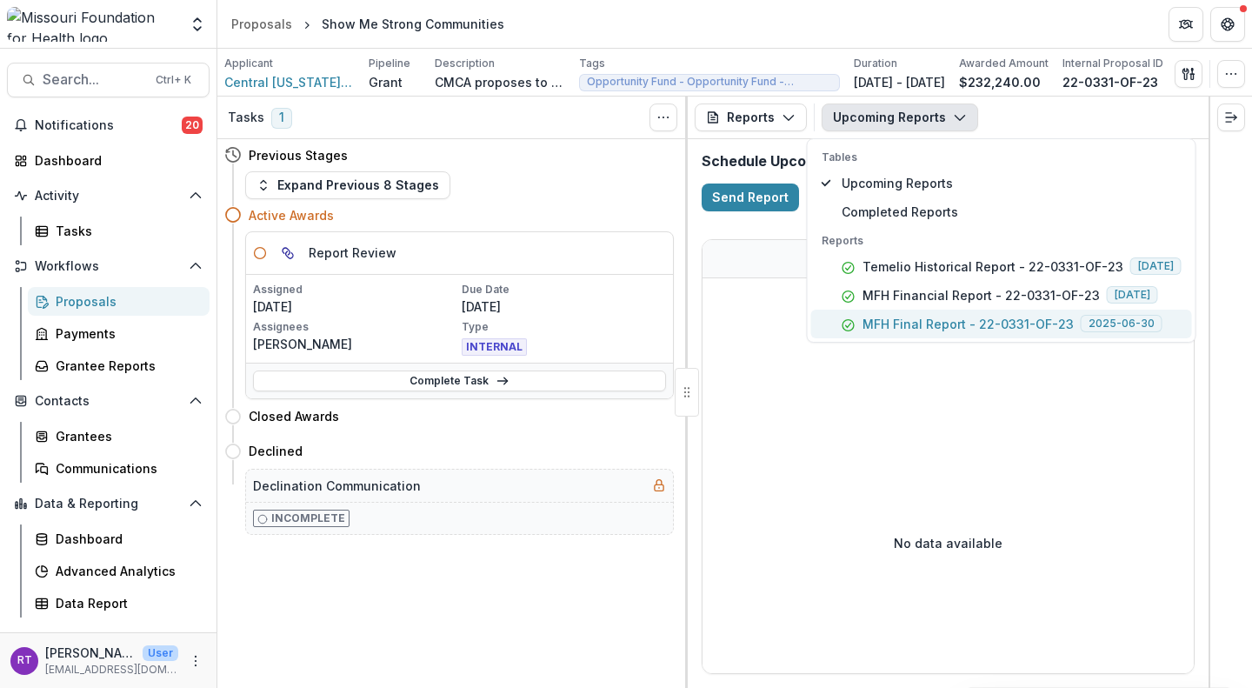
click at [932, 333] on button "MFH Final Report - 22-0331-OF-23 [DATE]" at bounding box center [1001, 323] width 381 height 29
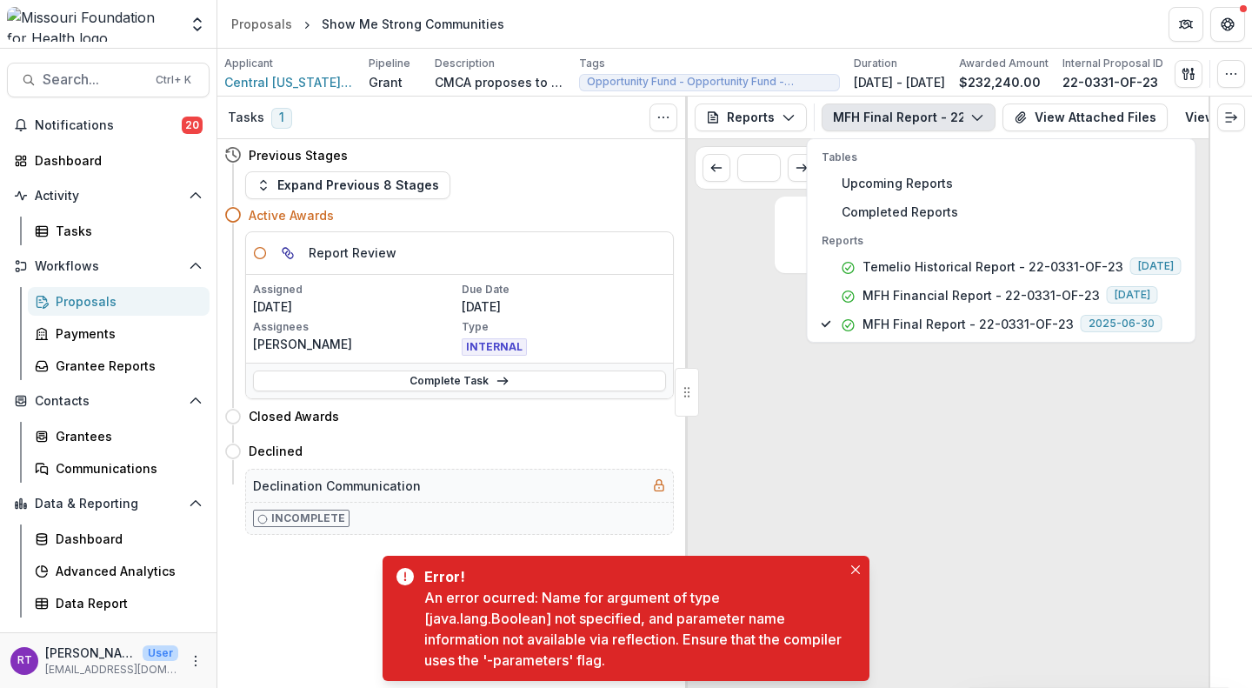
click at [838, 409] on div "No data to show" at bounding box center [948, 438] width 348 height 484
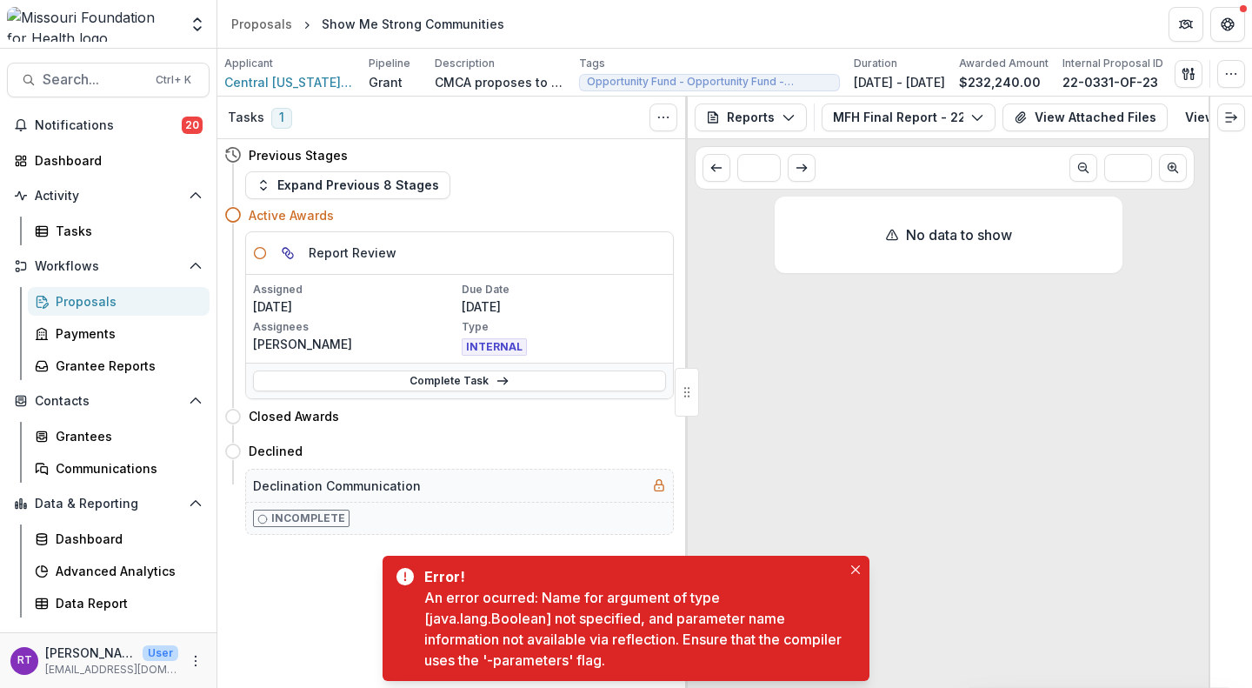
click at [1095, 123] on button "View Attached Files" at bounding box center [1084, 117] width 165 height 28
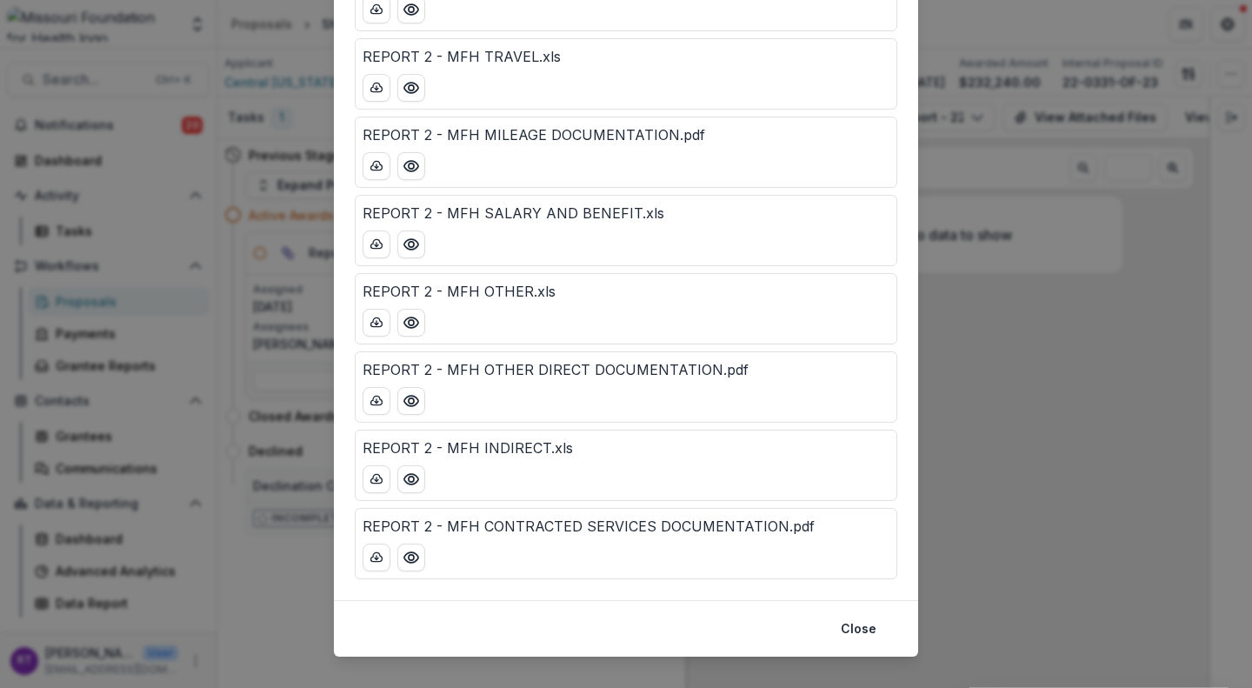
scroll to position [402, 0]
click at [409, 324] on icon "Preview REPORT 2 - MFH OTHER.xls" at bounding box center [410, 324] width 17 height 17
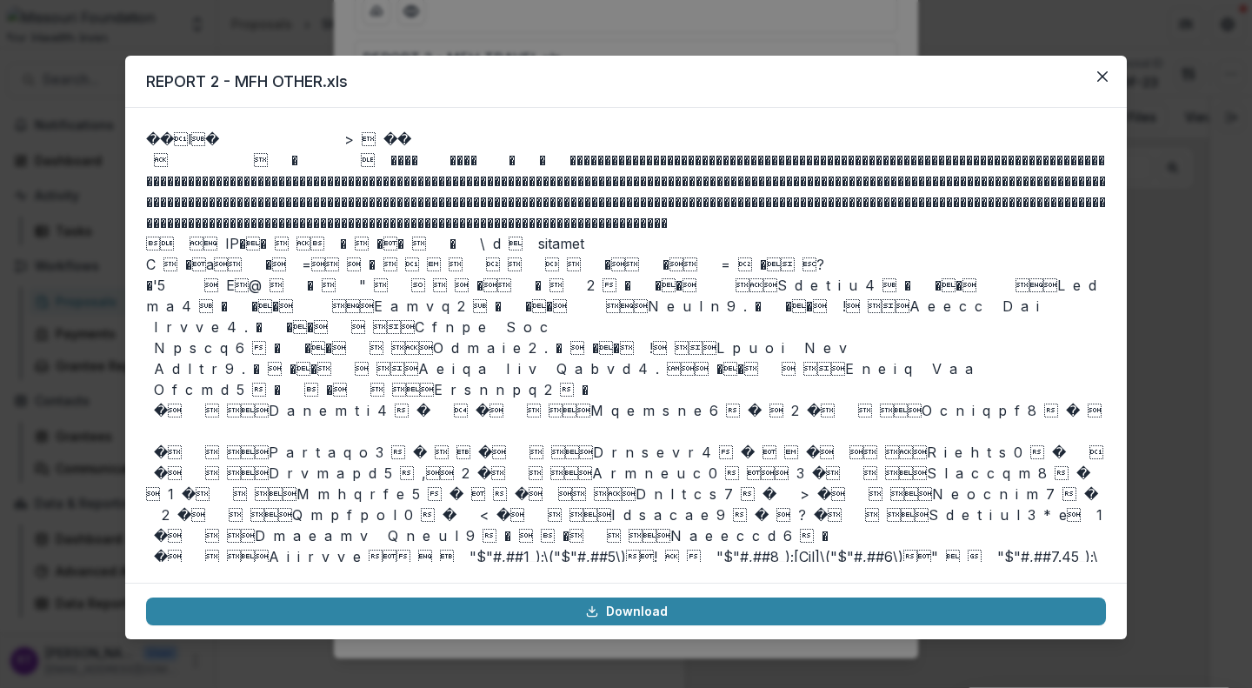
click at [1102, 76] on icon "Close" at bounding box center [1102, 76] width 10 height 10
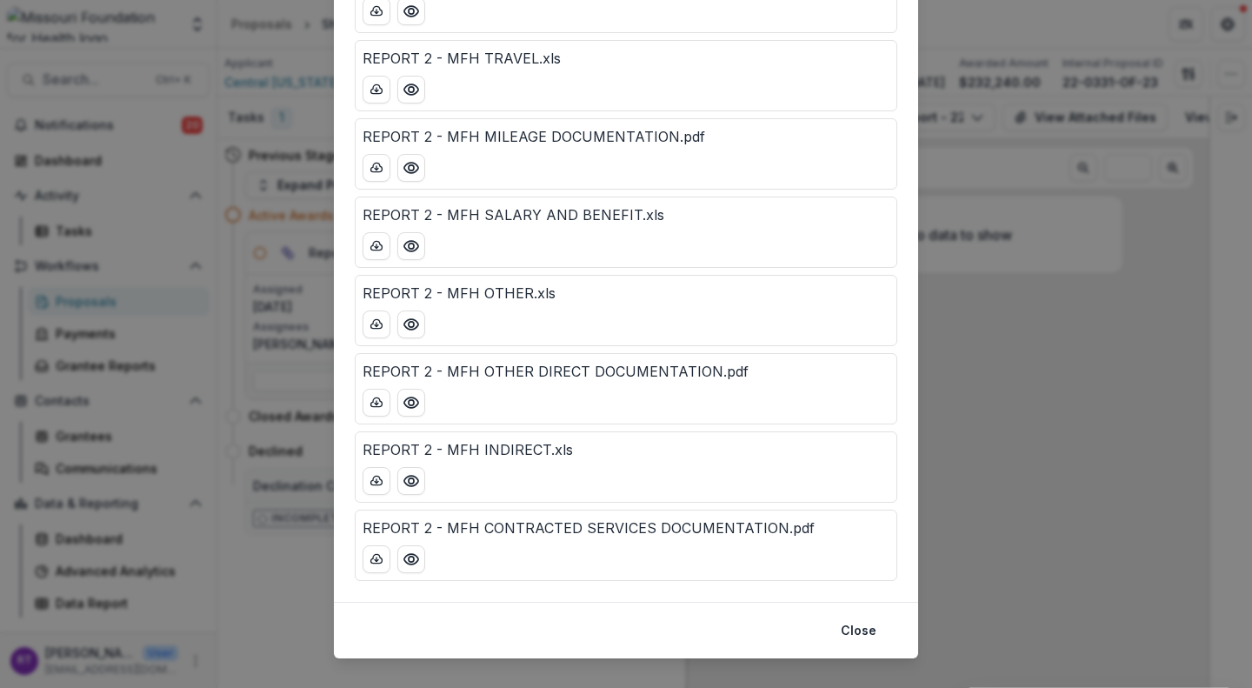
scroll to position [428, 0]
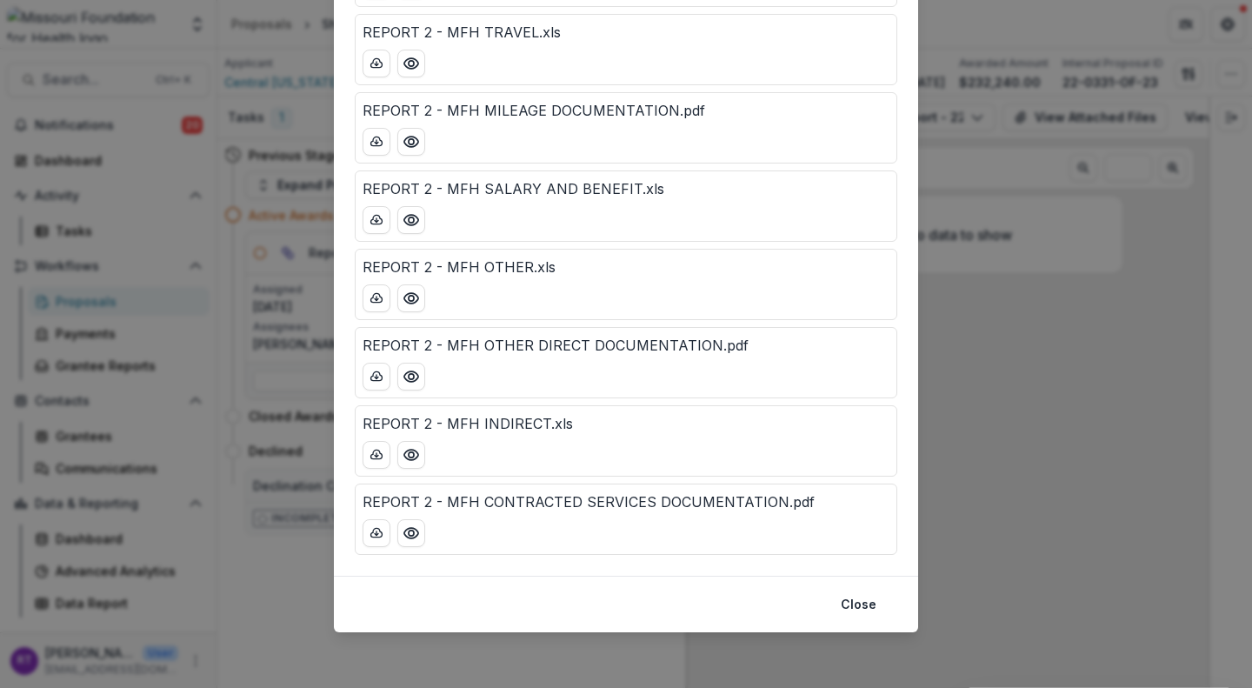
click at [409, 376] on icon "Preview REPORT 2 - MFH OTHER DIRECT DOCUMENTATION.pdf" at bounding box center [410, 376] width 17 height 17
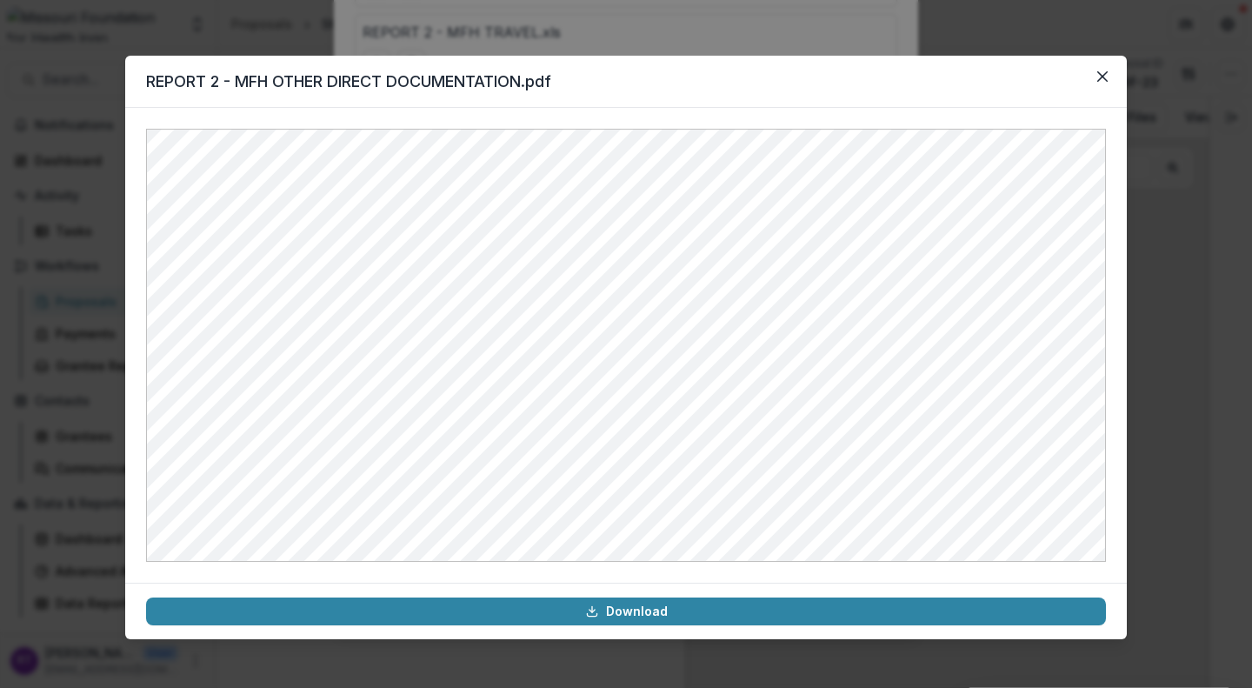
click at [1097, 67] on button "Close" at bounding box center [1102, 77] width 28 height 28
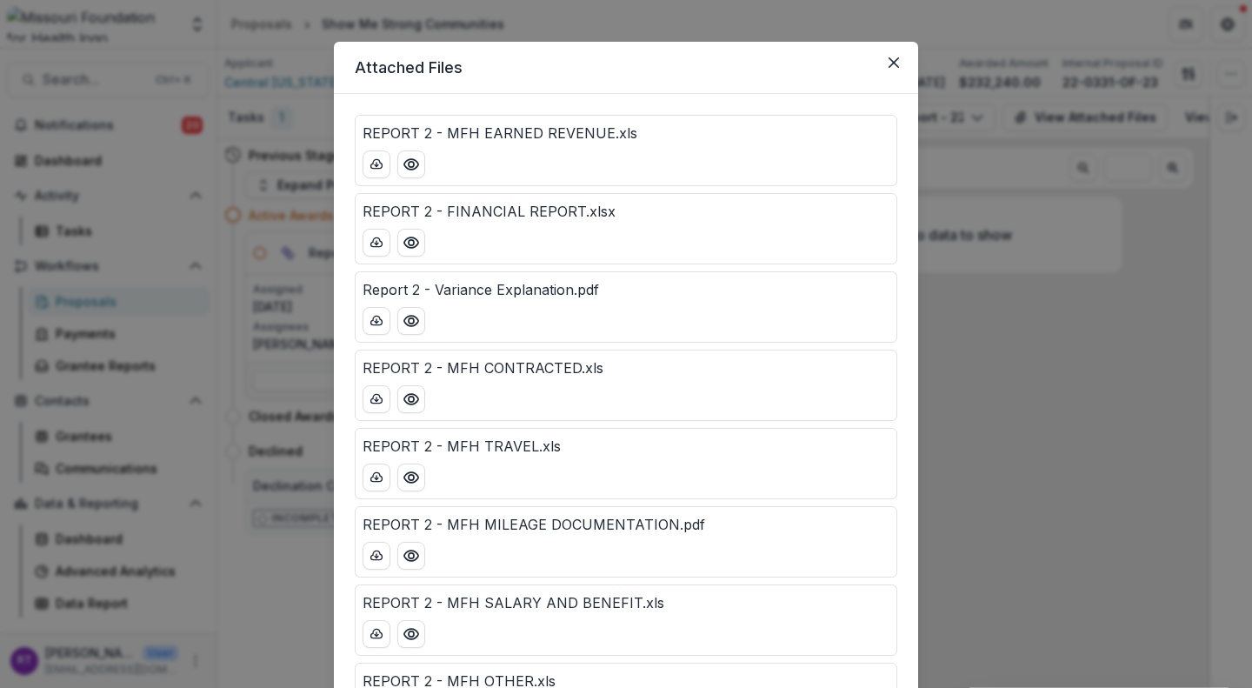
scroll to position [0, 0]
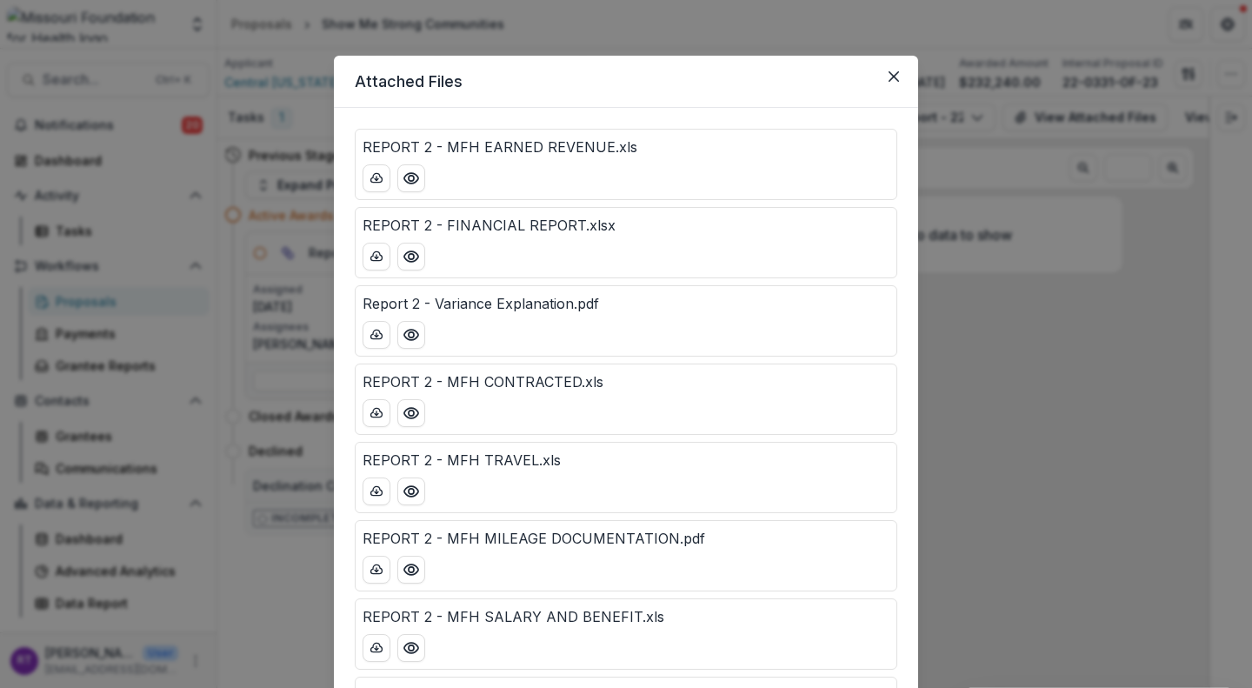
click at [888, 78] on icon "Close" at bounding box center [893, 76] width 10 height 10
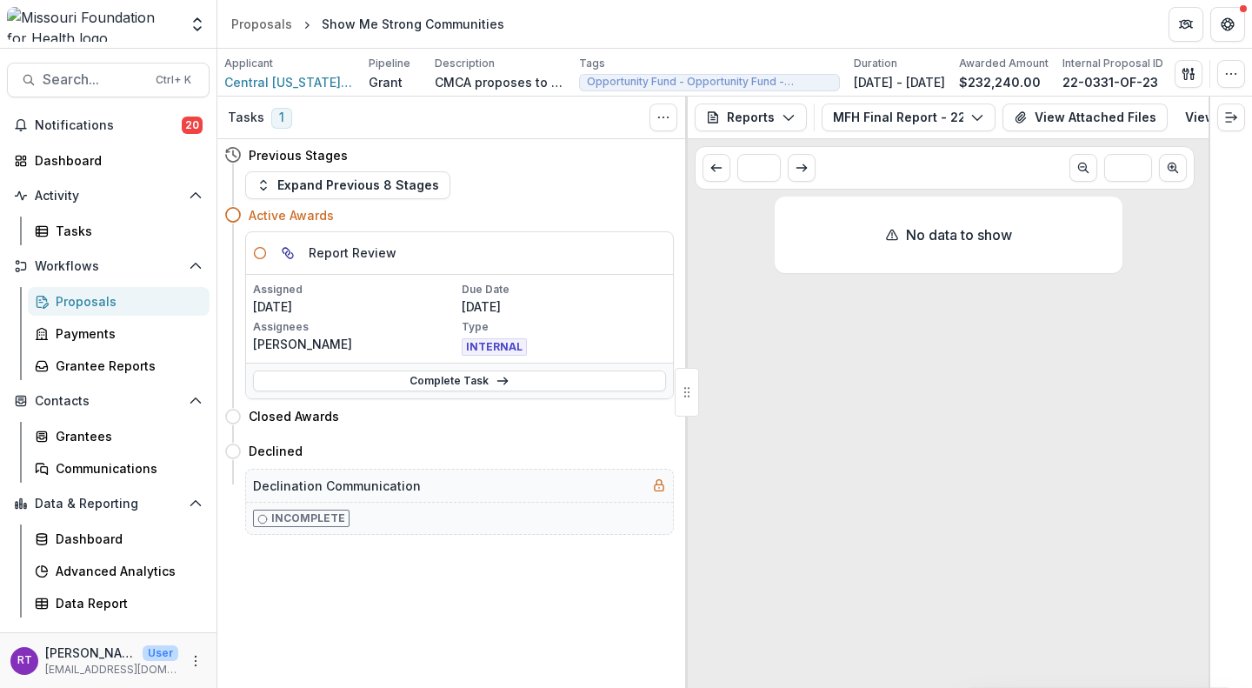
click at [1090, 116] on button "View Attached Files" at bounding box center [1084, 117] width 165 height 28
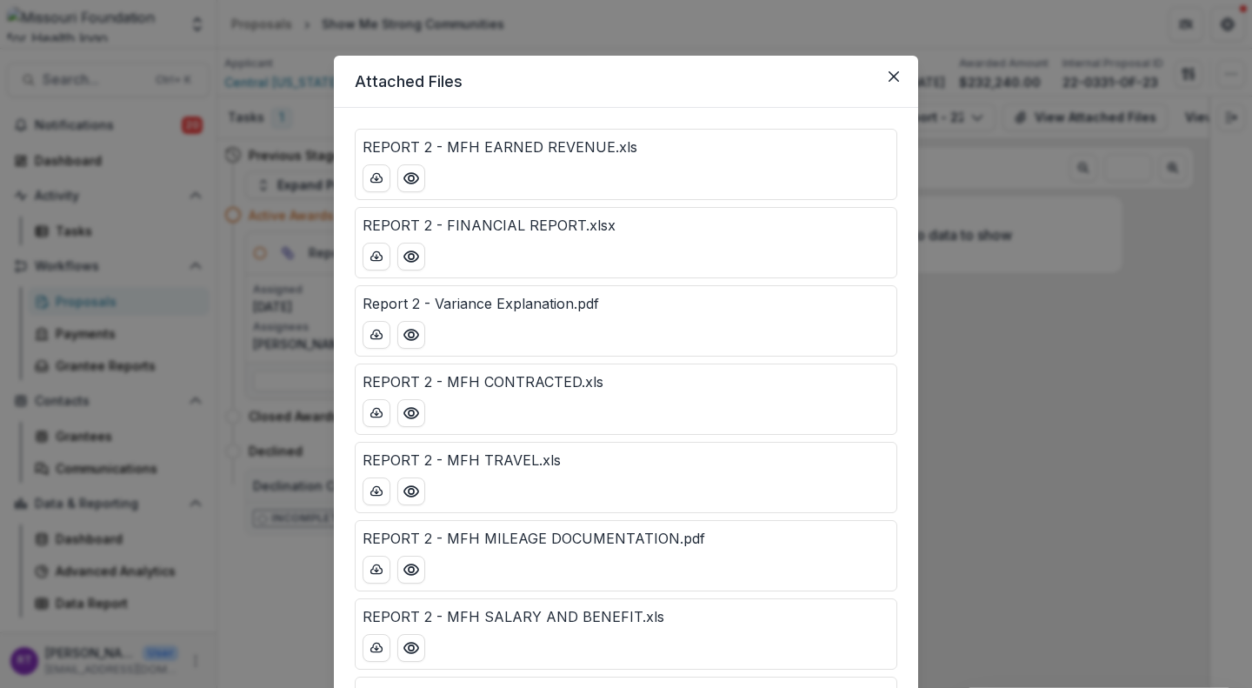
click at [891, 76] on icon "Close" at bounding box center [893, 76] width 10 height 10
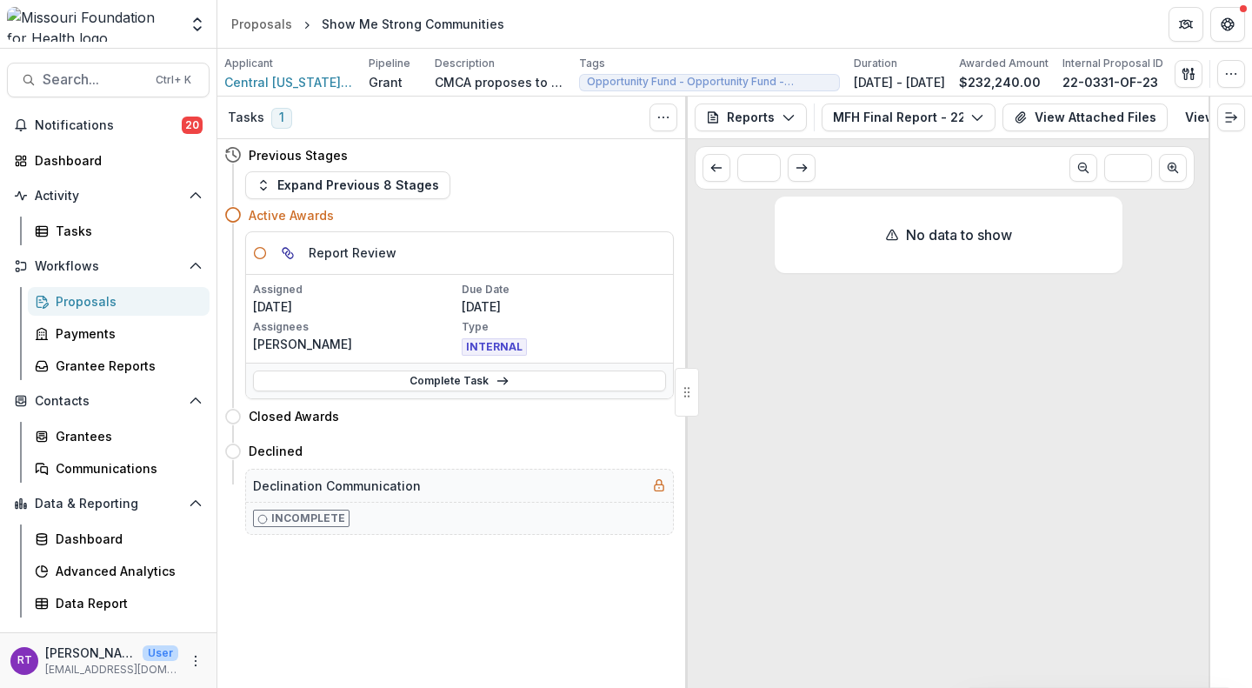
click at [947, 120] on button "MFH Final Report - 22-0331-OF-23" at bounding box center [908, 117] width 174 height 28
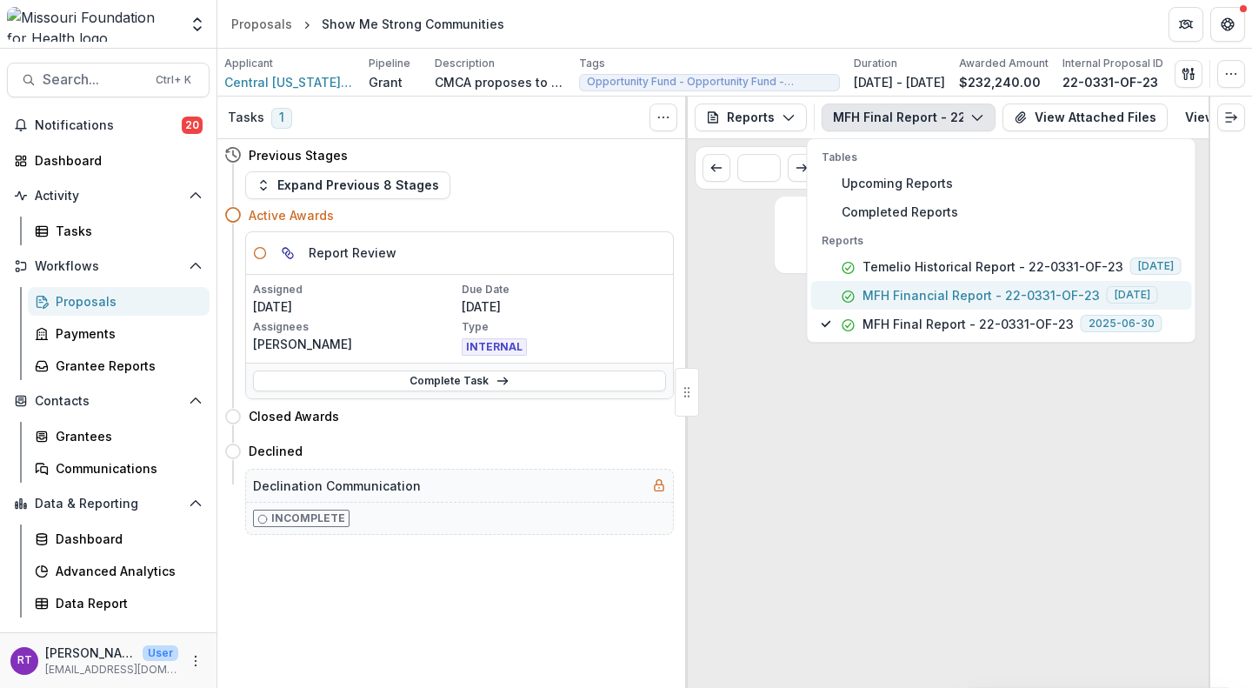
click at [1006, 294] on p "MFH Financial Report - 22-0331-OF-23" at bounding box center [980, 295] width 237 height 18
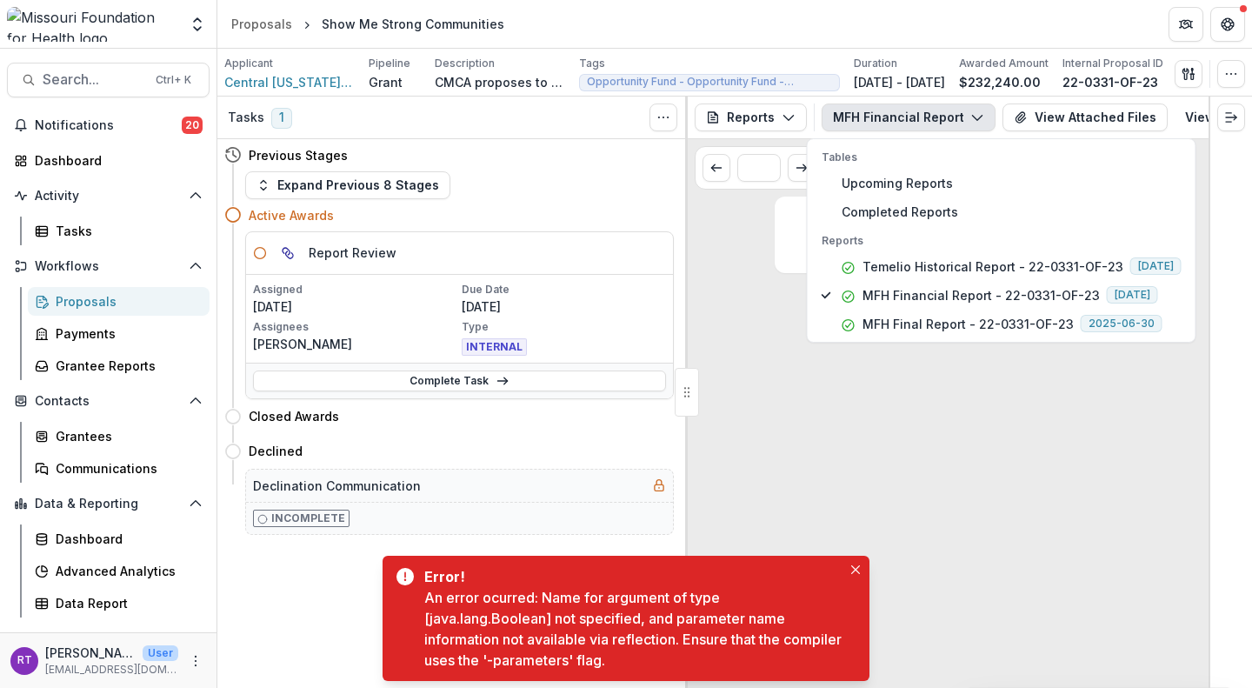
click at [860, 459] on div "No data to show" at bounding box center [948, 438] width 348 height 484
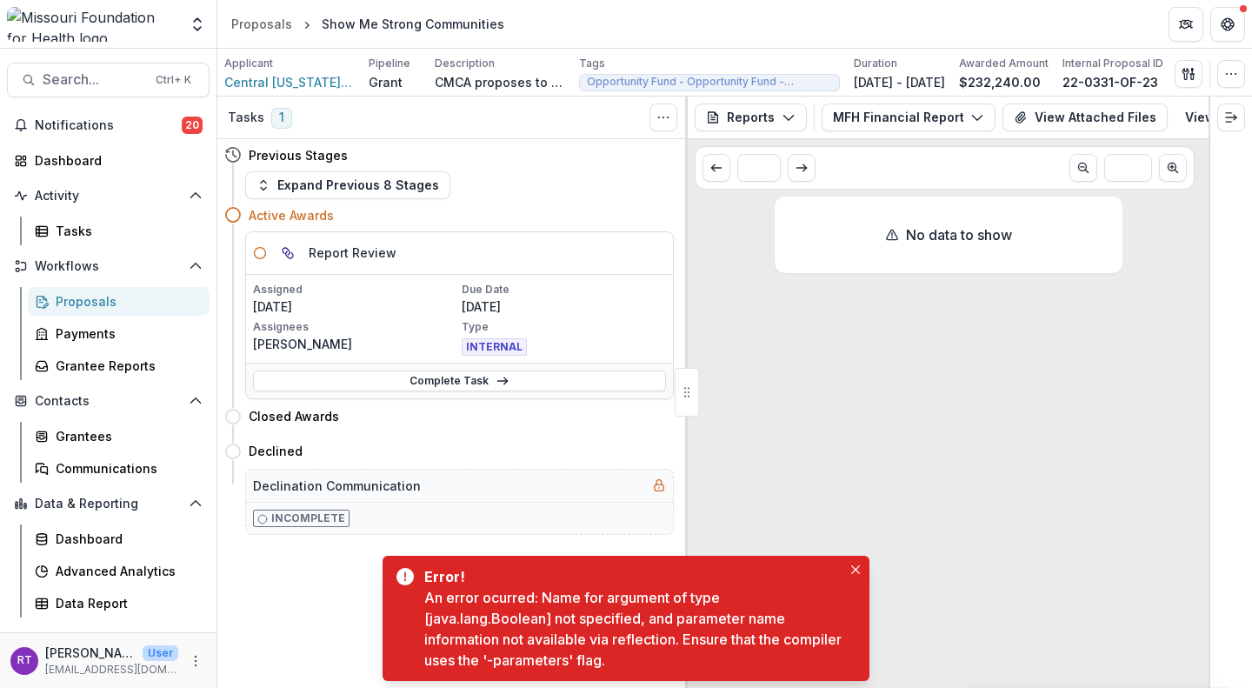
click at [1087, 119] on button "View Attached Files" at bounding box center [1084, 117] width 165 height 28
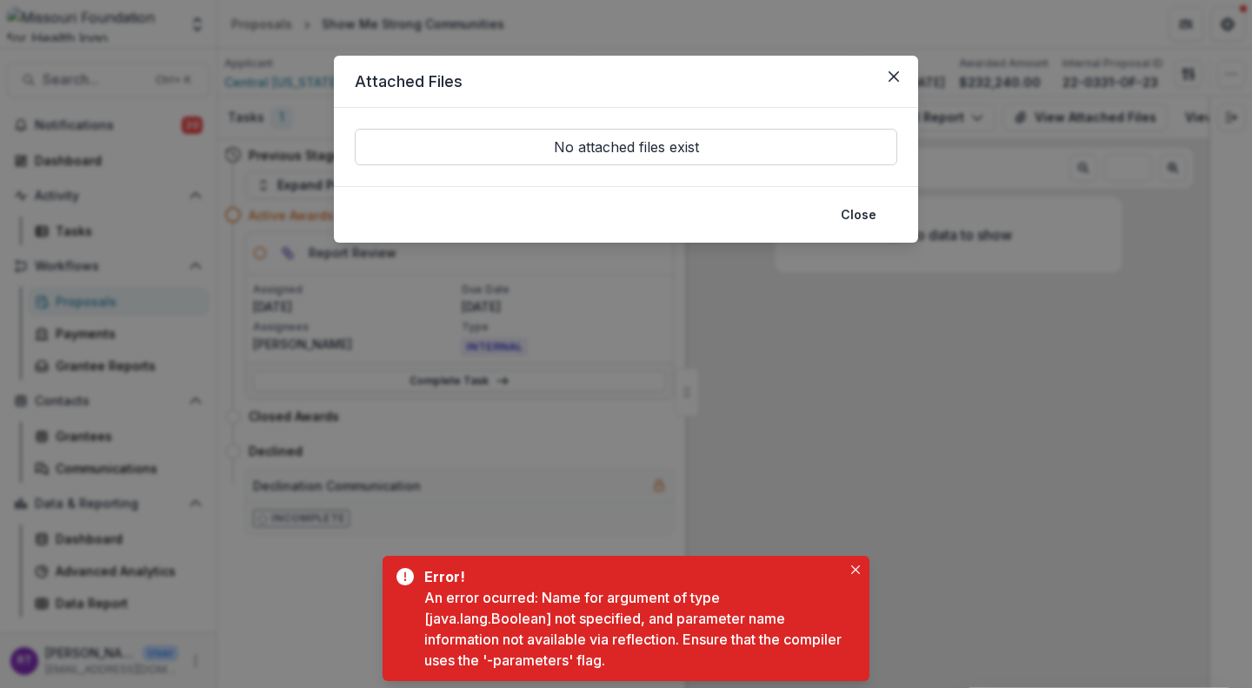
click at [893, 76] on icon "Close" at bounding box center [893, 76] width 10 height 10
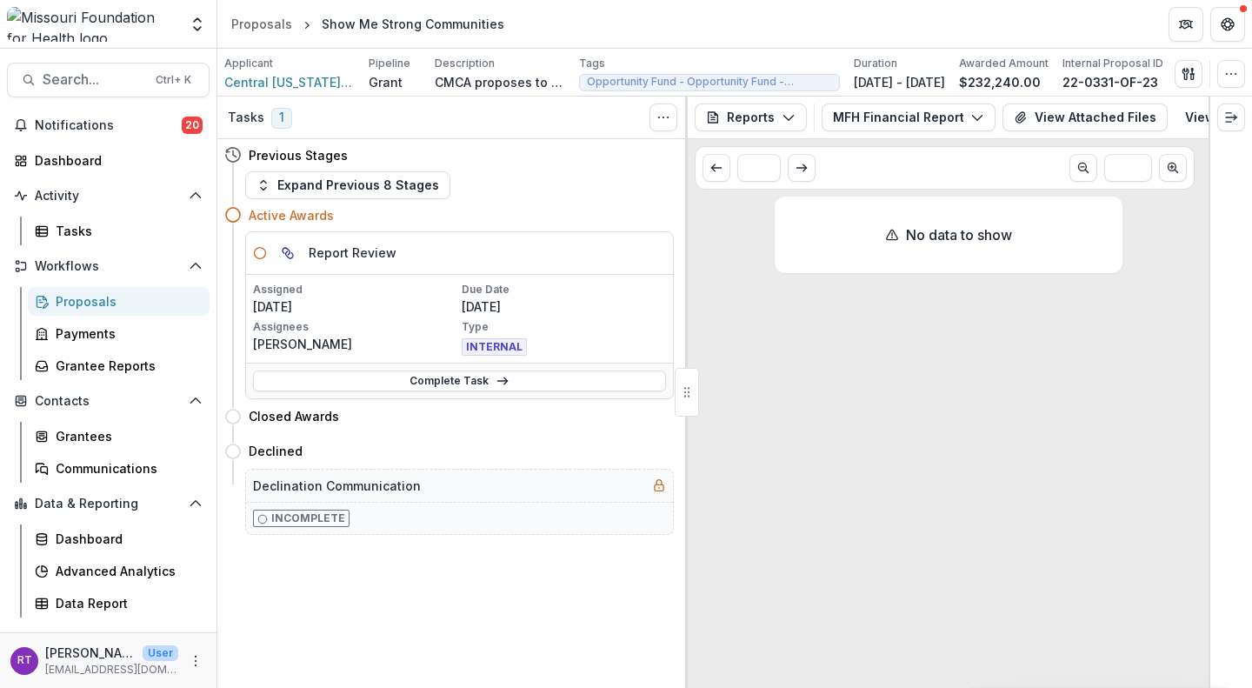
click at [105, 70] on button "Search... Ctrl + K" at bounding box center [108, 80] width 203 height 35
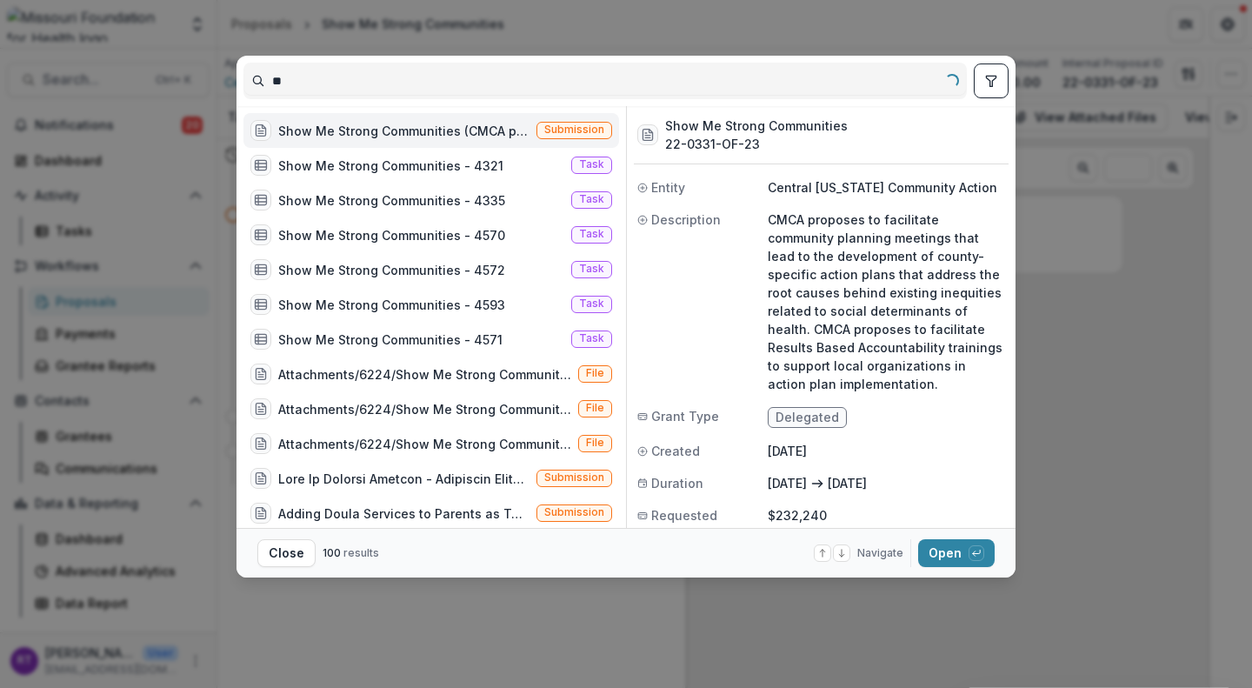
type input "*"
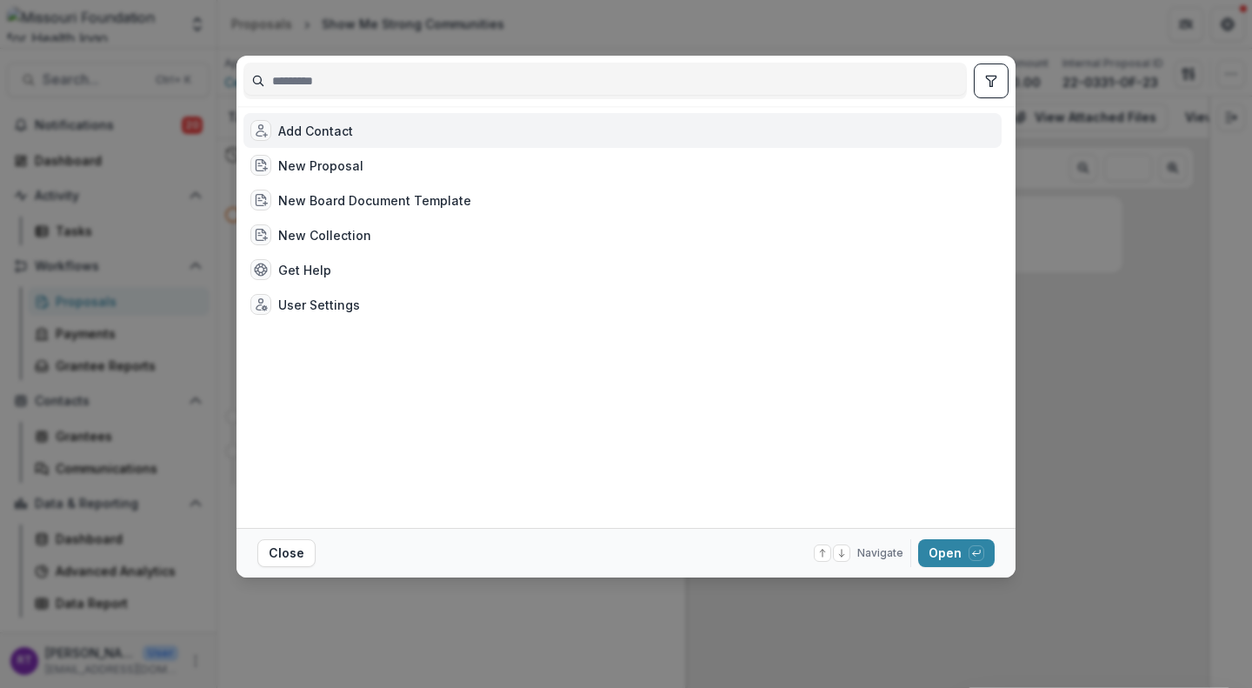
click at [1120, 280] on div "Add Contact New Proposal New Board Document Template New Collection Get Help Us…" at bounding box center [626, 344] width 1252 height 688
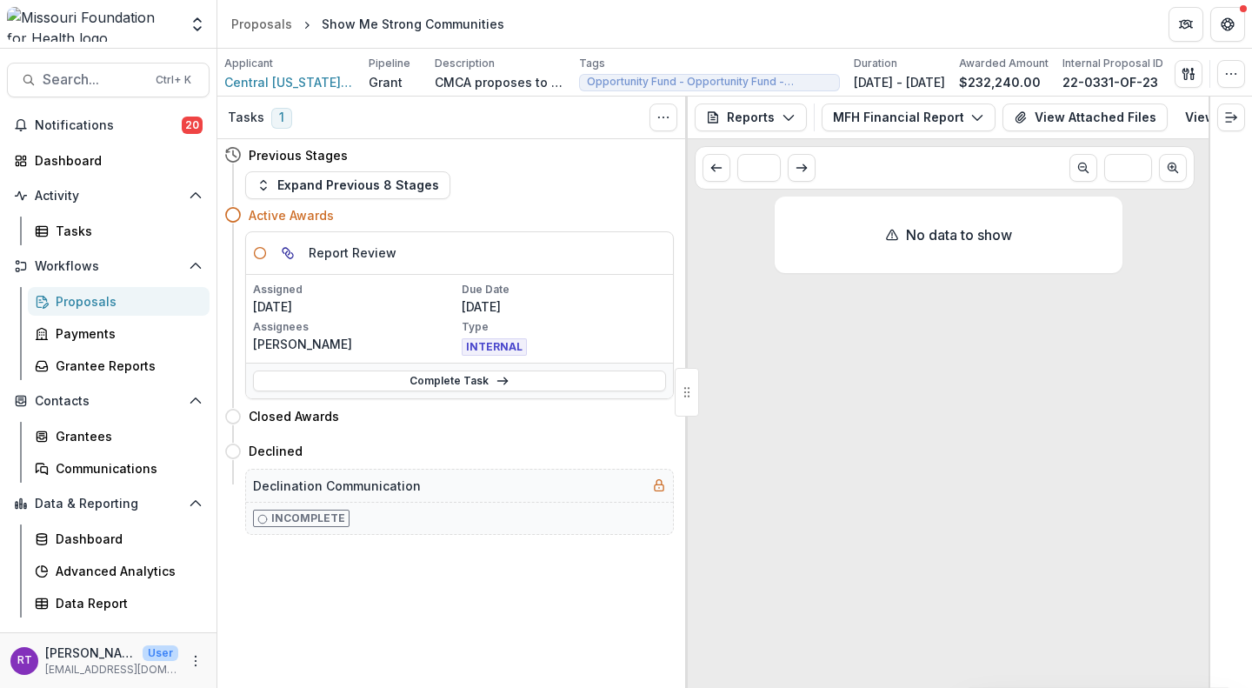
click at [81, 80] on span "Search..." at bounding box center [94, 79] width 103 height 17
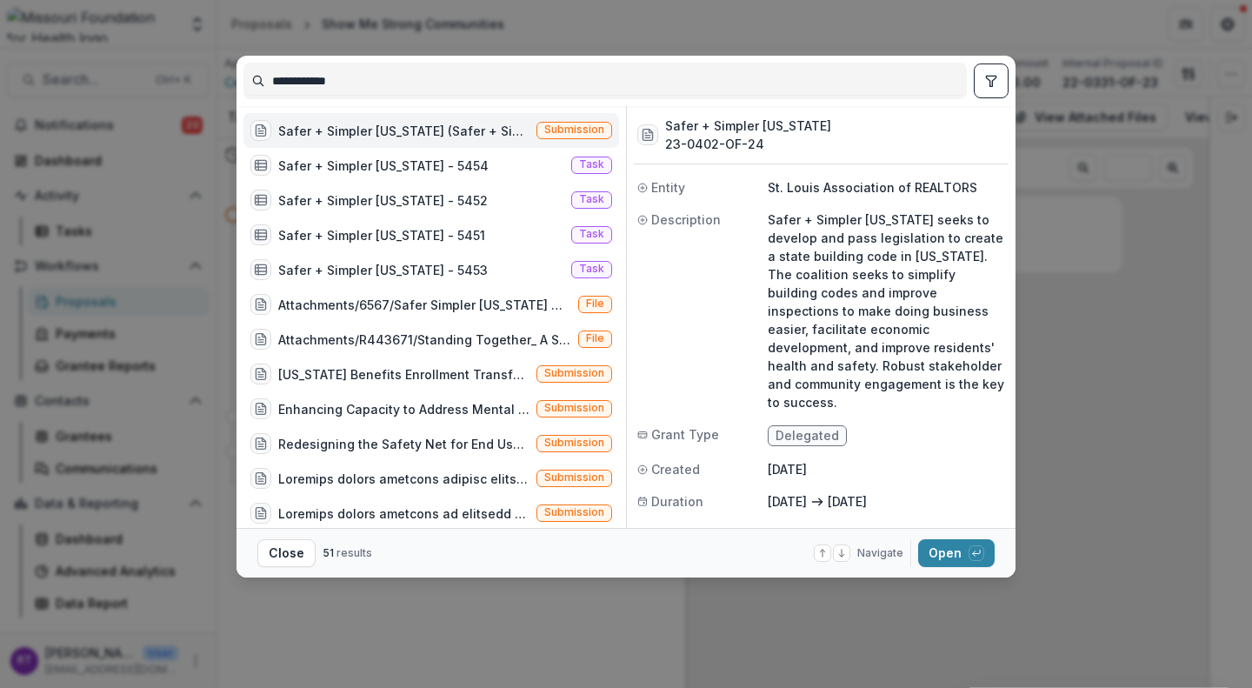
type input "**********"
click at [549, 116] on div "Safer + Simpler [US_STATE] (Safer + Simpler [US_STATE] seeks to develop and pas…" at bounding box center [430, 130] width 375 height 35
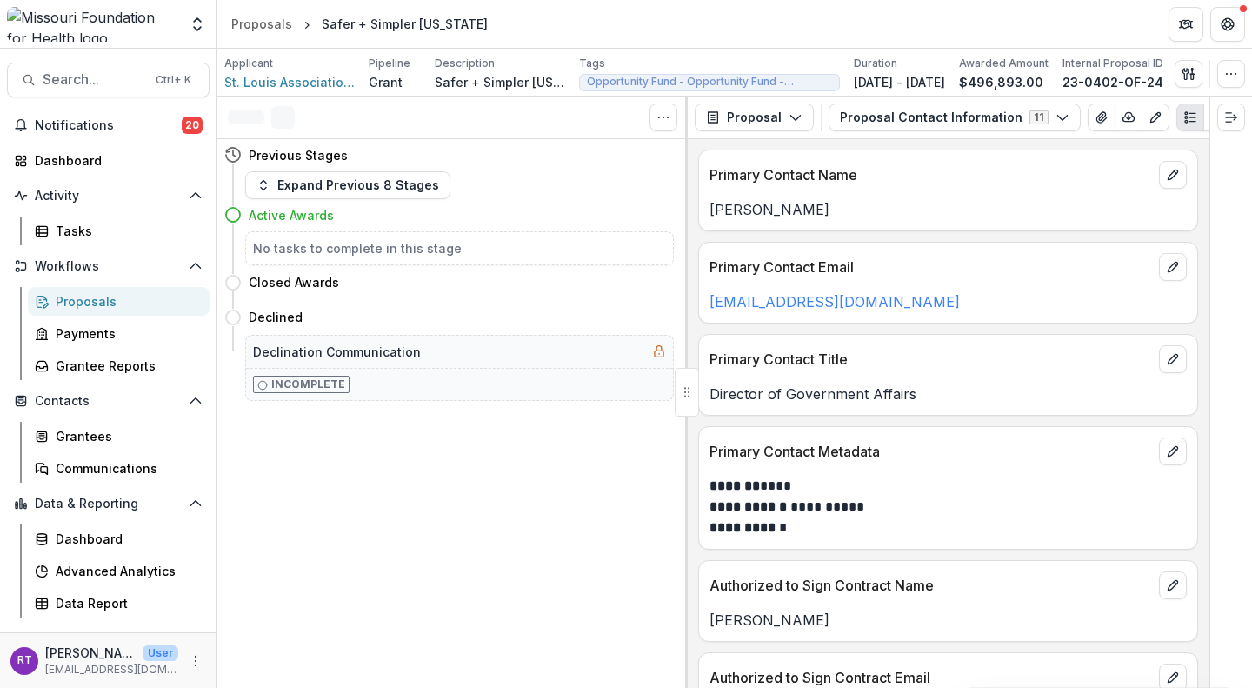
click at [793, 117] on icon "button" at bounding box center [795, 117] width 14 height 14
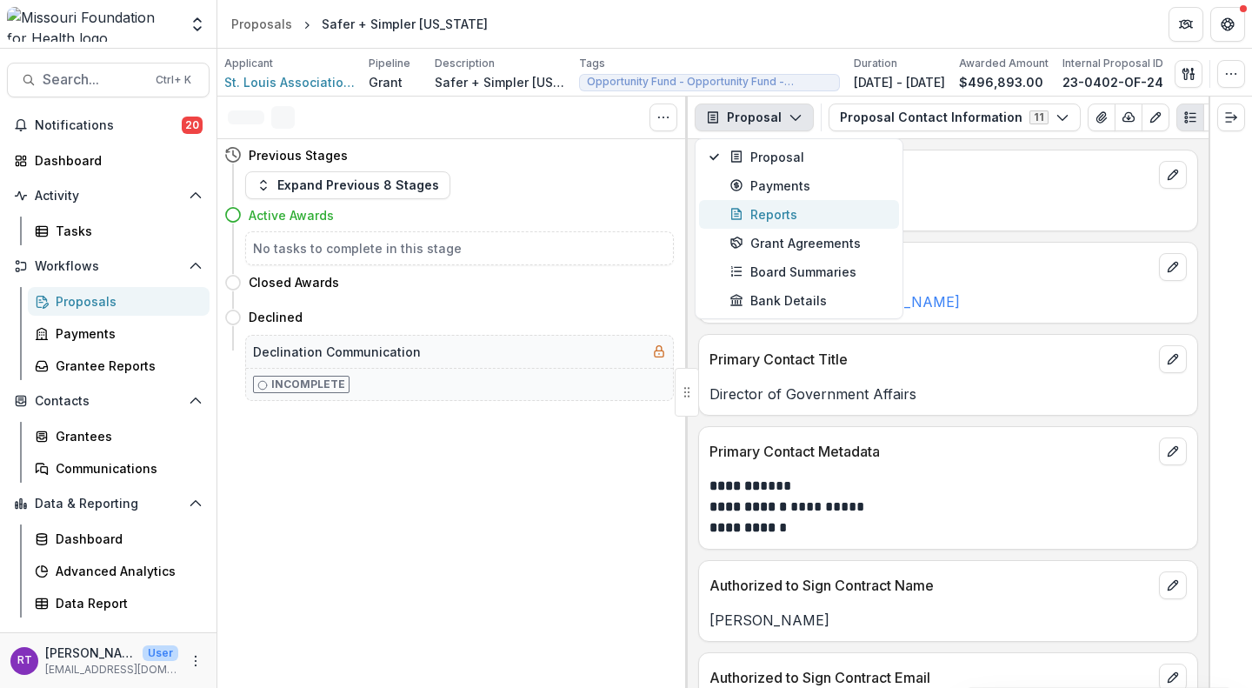
click at [792, 219] on div "Reports" at bounding box center [808, 214] width 159 height 18
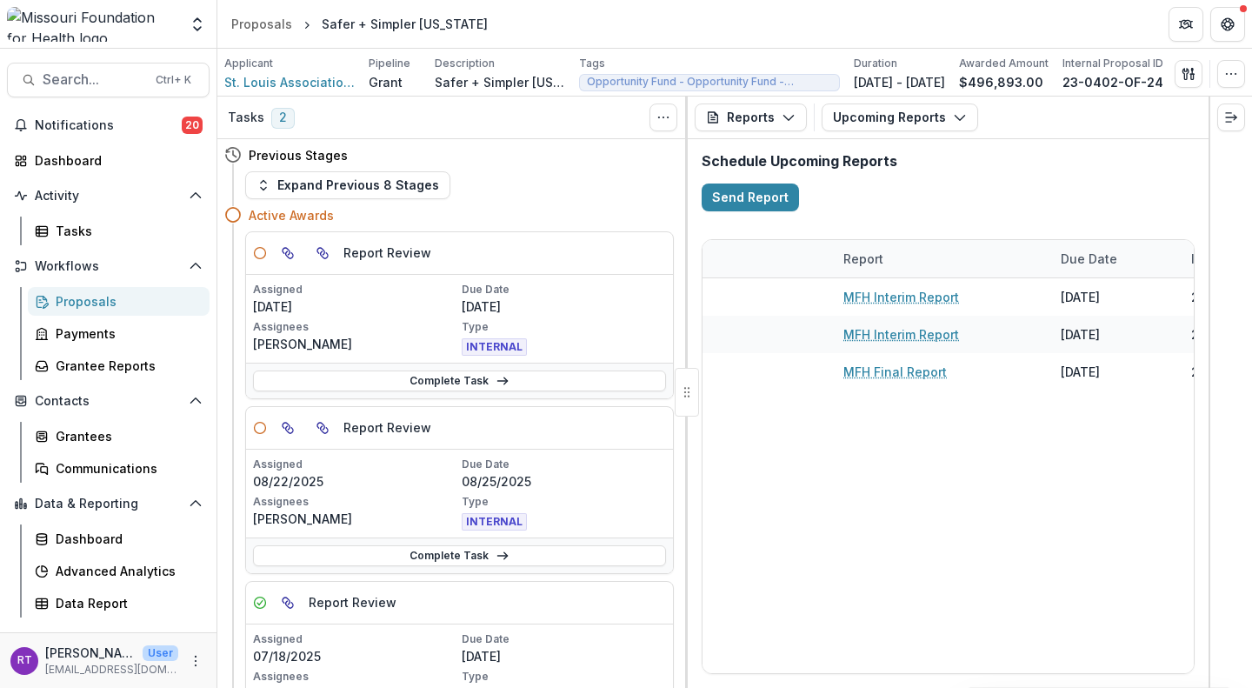
click at [924, 122] on button "Upcoming Reports" at bounding box center [899, 117] width 156 height 28
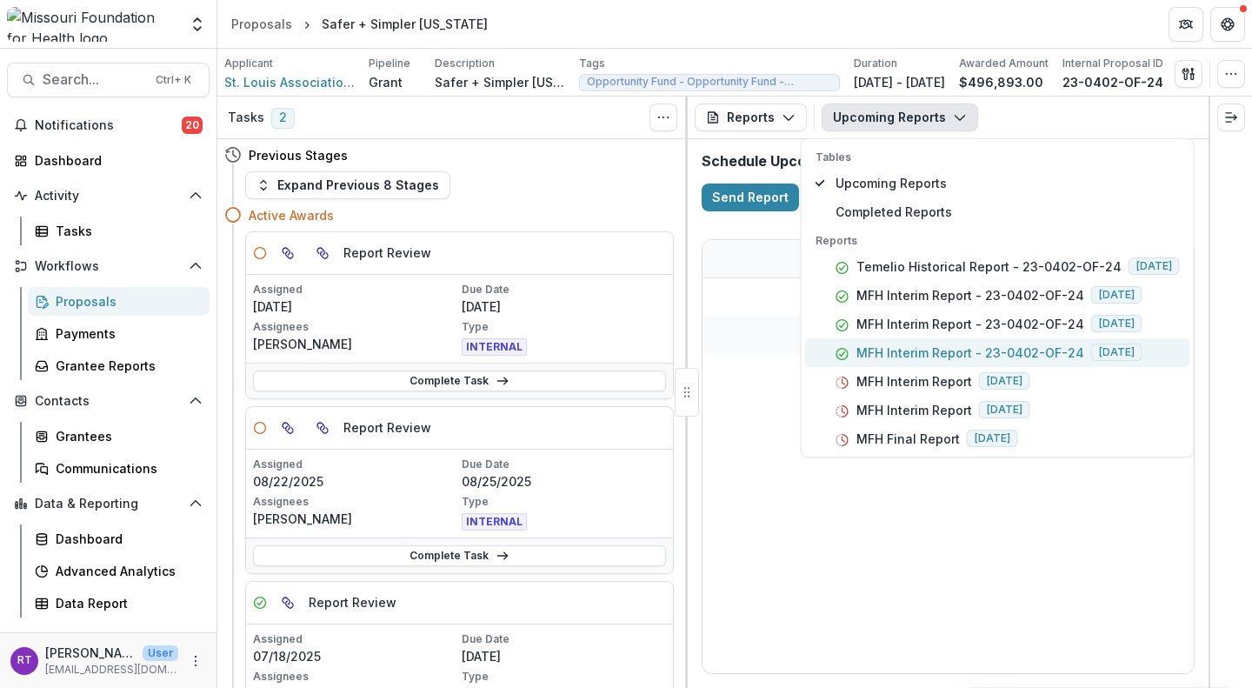
click at [1142, 360] on span "[DATE]" at bounding box center [1116, 351] width 51 height 17
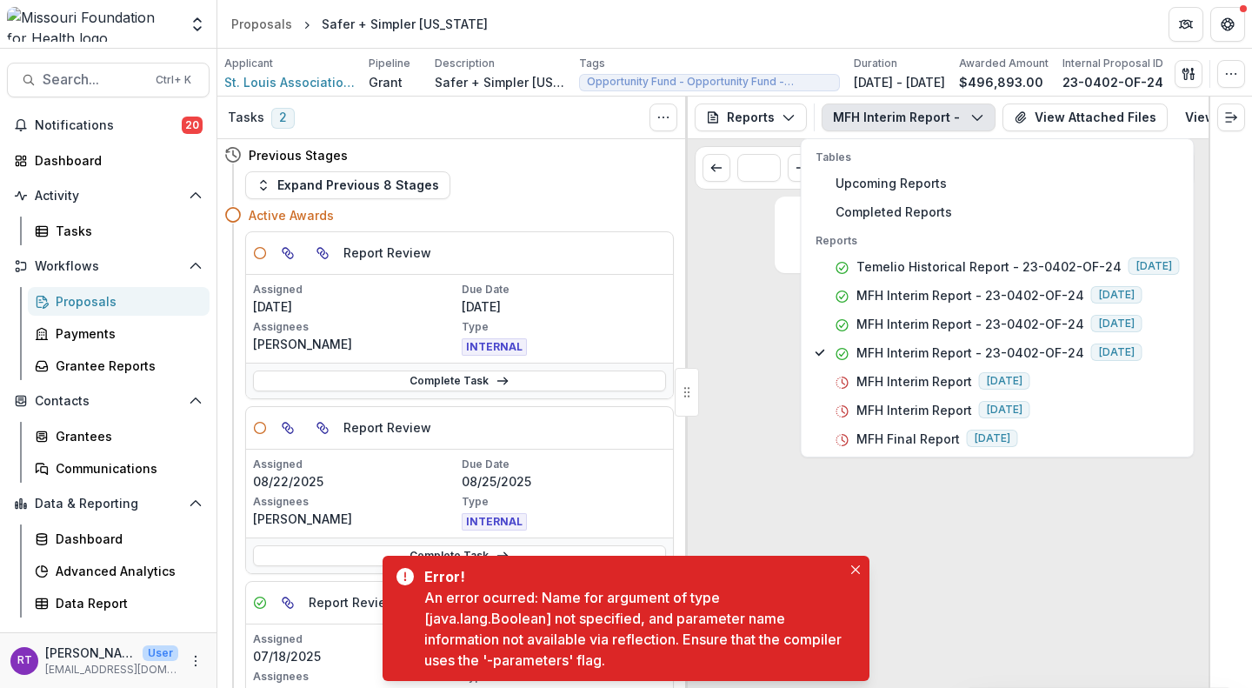
click at [747, 427] on div "No data to show" at bounding box center [948, 441] width 521 height 491
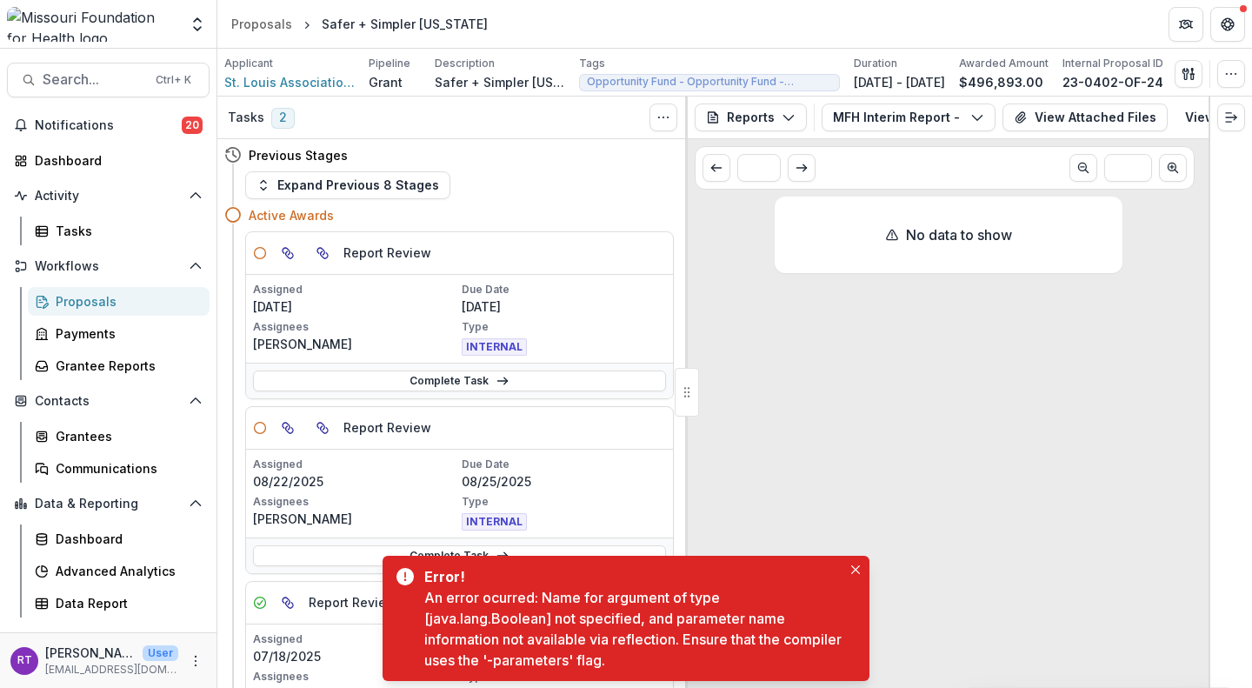
click at [1093, 124] on button "View Attached Files" at bounding box center [1084, 117] width 165 height 28
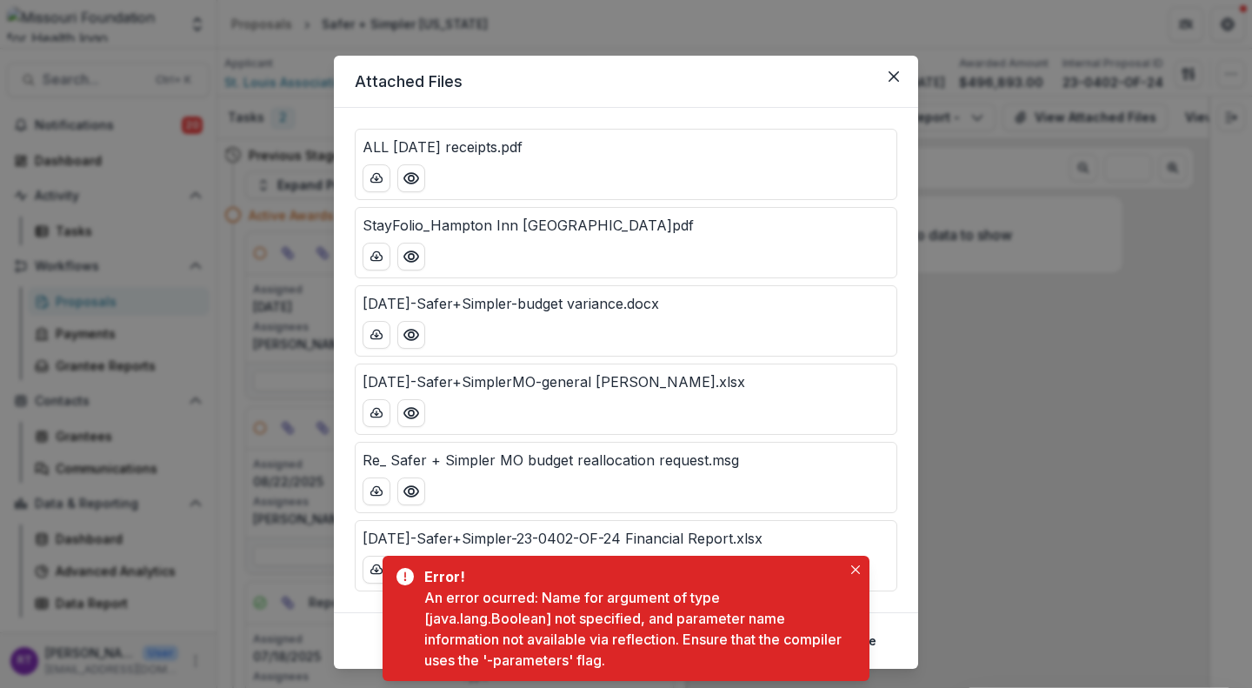
click at [851, 573] on icon "Close" at bounding box center [855, 569] width 9 height 9
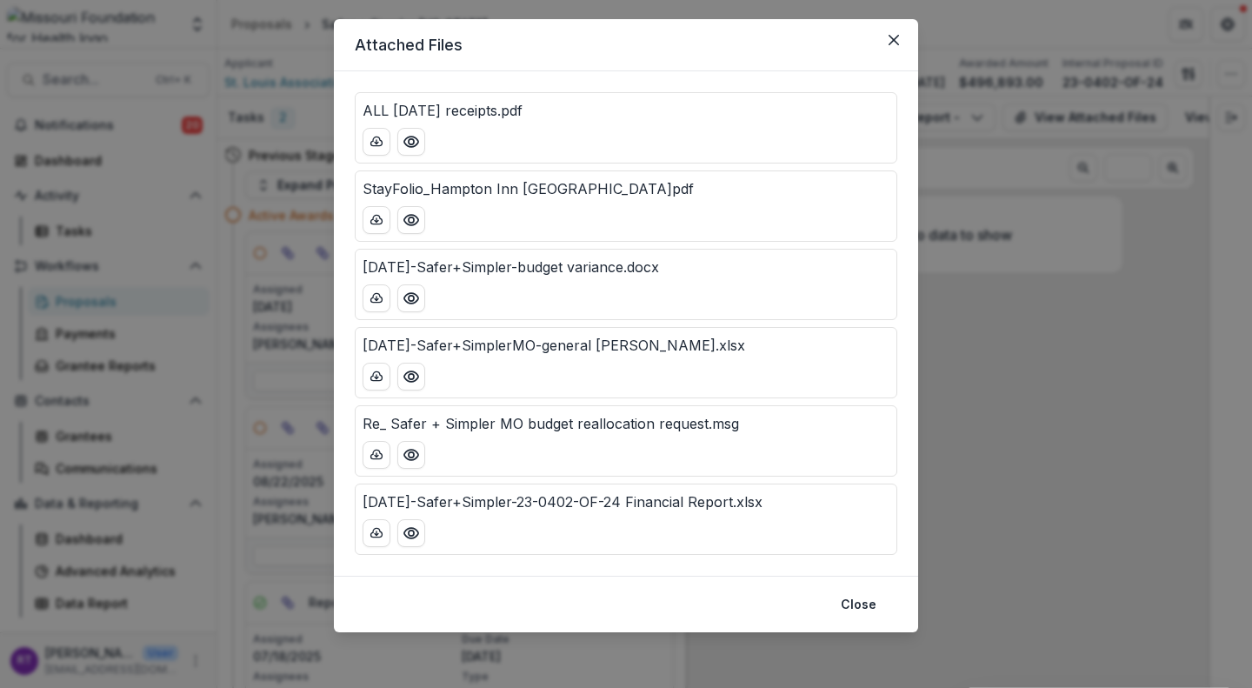
scroll to position [36, 0]
click at [885, 42] on button "Close" at bounding box center [894, 41] width 28 height 28
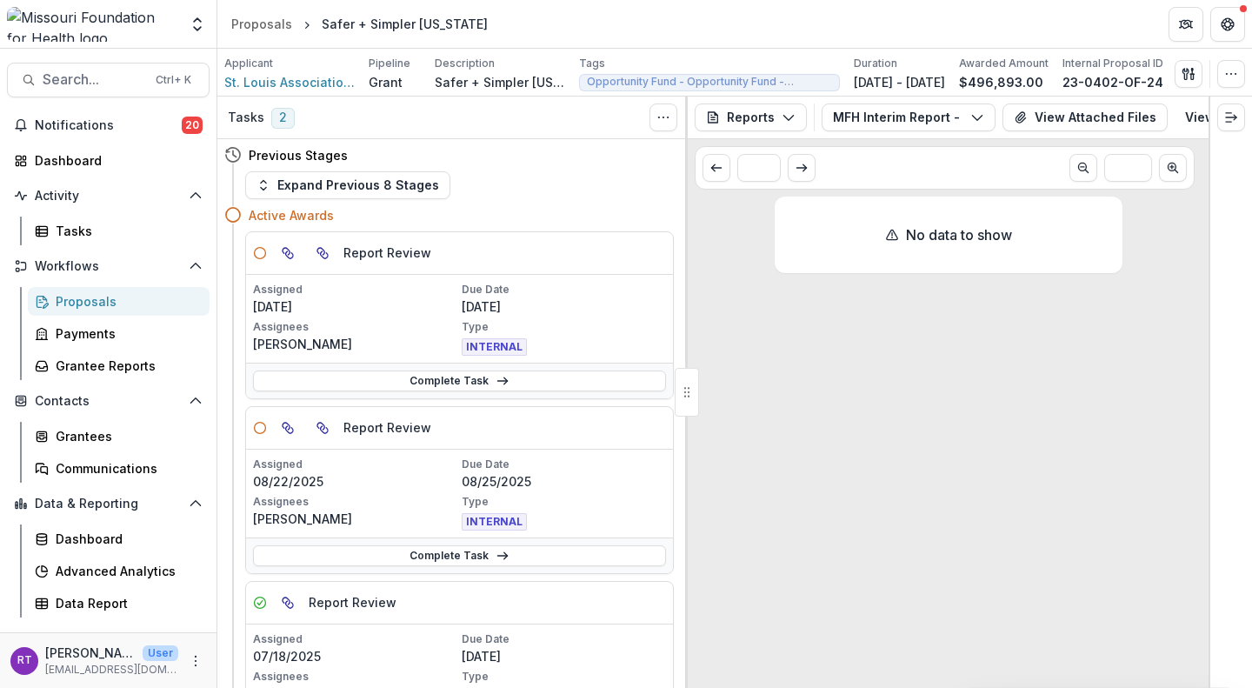
click at [97, 119] on span "Notifications" at bounding box center [108, 125] width 147 height 15
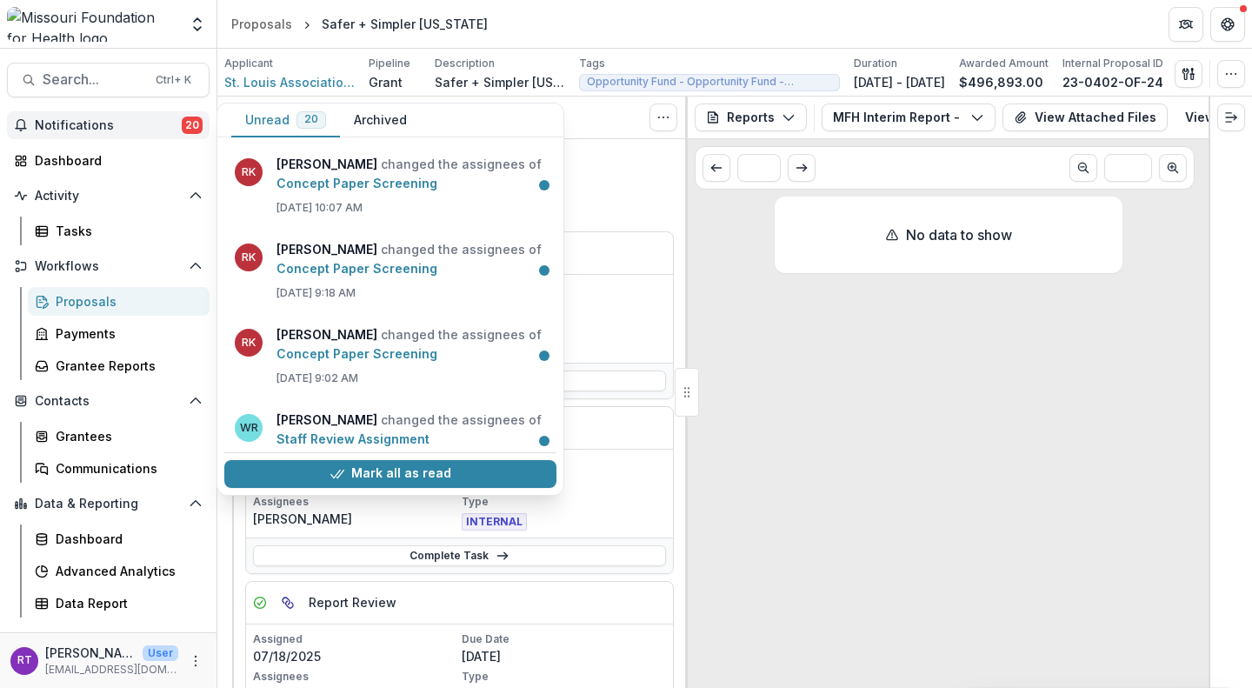
click at [437, 190] on link "Concept Paper Screening" at bounding box center [356, 183] width 161 height 15
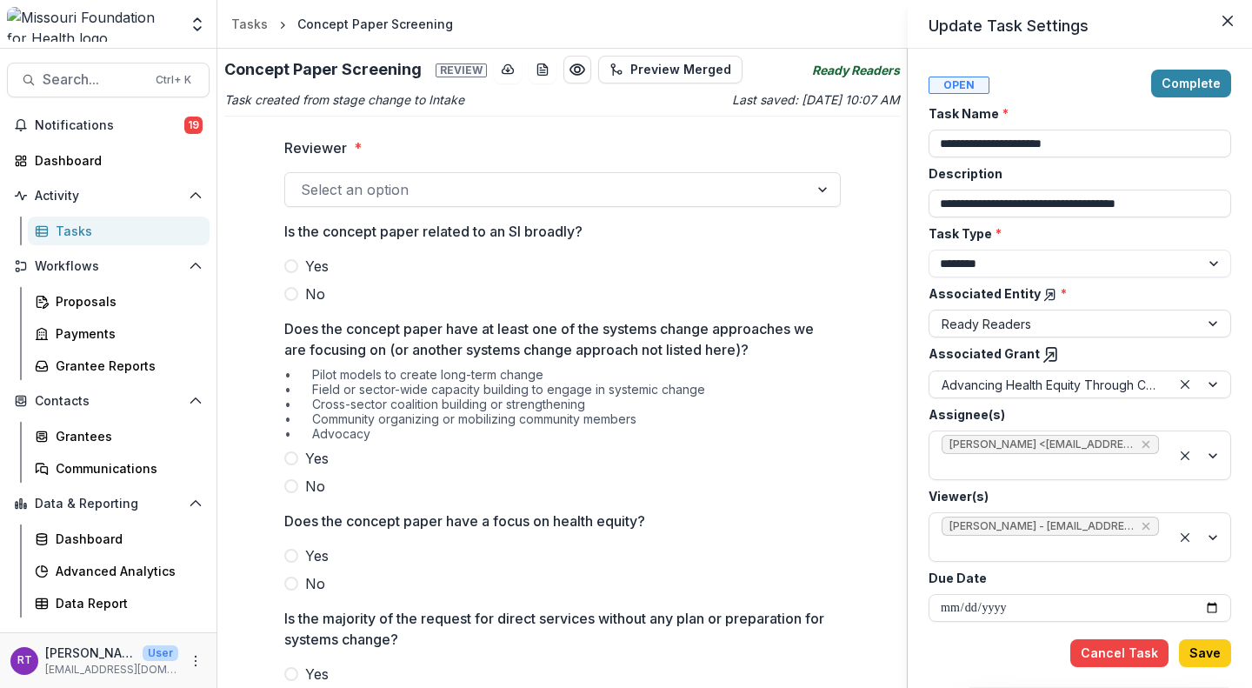
click at [1226, 20] on icon "Close" at bounding box center [1227, 21] width 10 height 10
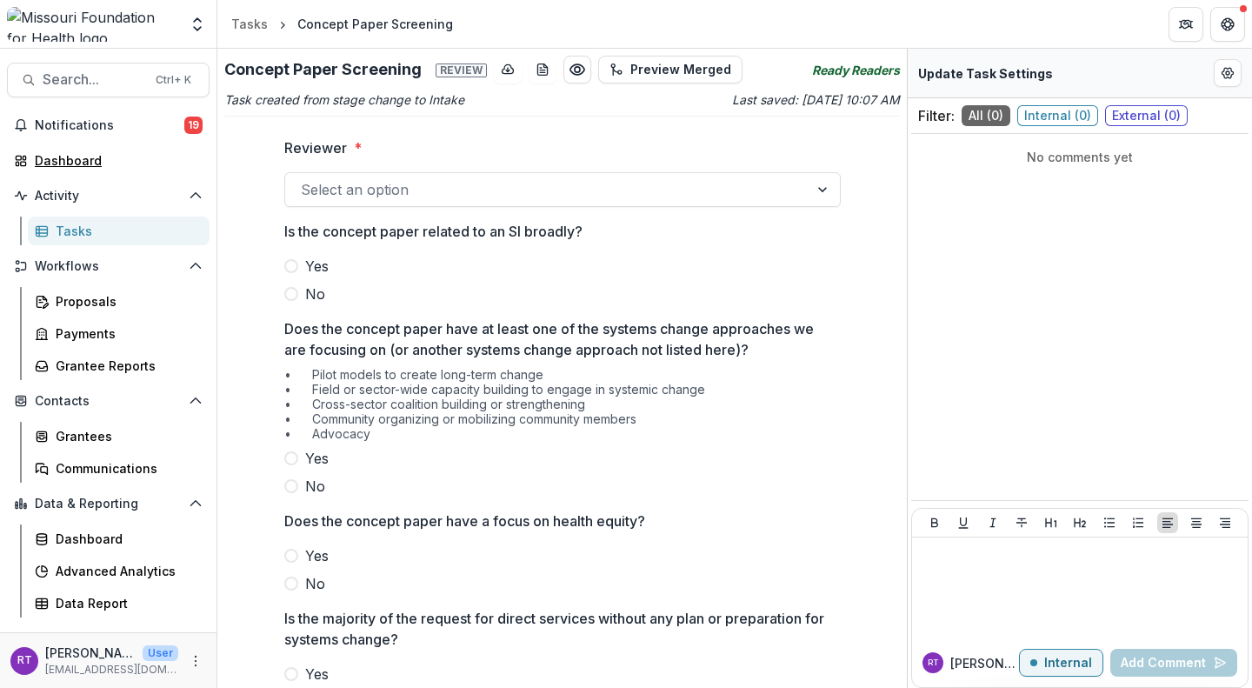
click at [92, 150] on link "Dashboard" at bounding box center [108, 160] width 203 height 29
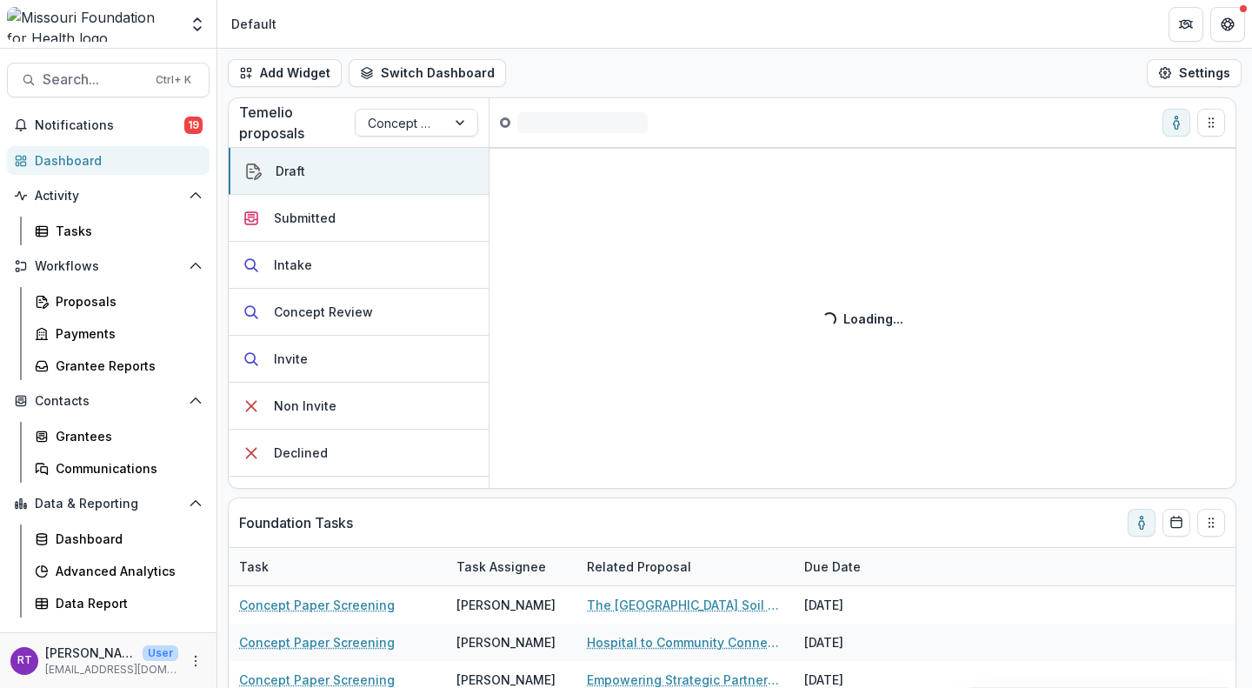
click at [1175, 118] on circle "toggle-assigned-to-me" at bounding box center [1175, 117] width 3 height 3
click at [96, 600] on div "Data Report" at bounding box center [126, 603] width 140 height 18
